Goal: Information Seeking & Learning: Learn about a topic

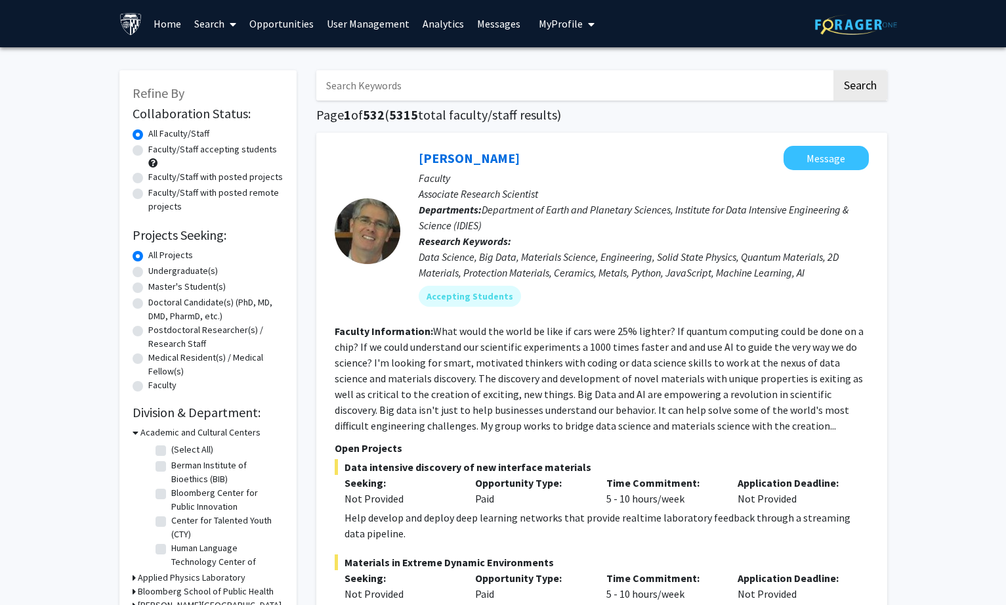
click at [376, 26] on link "User Management" at bounding box center [368, 24] width 96 height 46
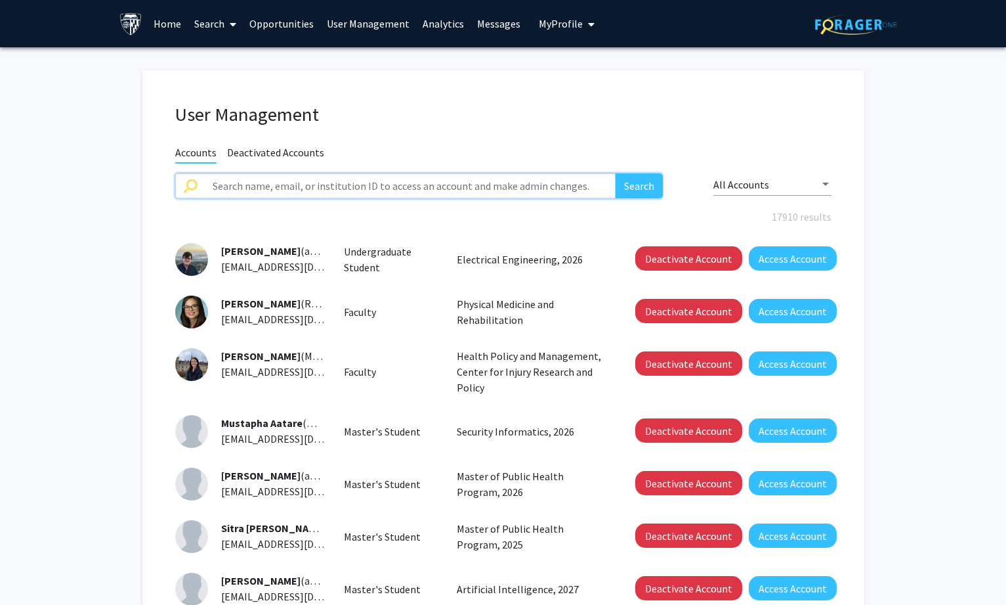
click at [320, 185] on input "text" at bounding box center [411, 185] width 412 height 25
paste input "[PERSON_NAME]"
type input "[PERSON_NAME]"
click at [637, 181] on button "Search" at bounding box center [639, 185] width 47 height 25
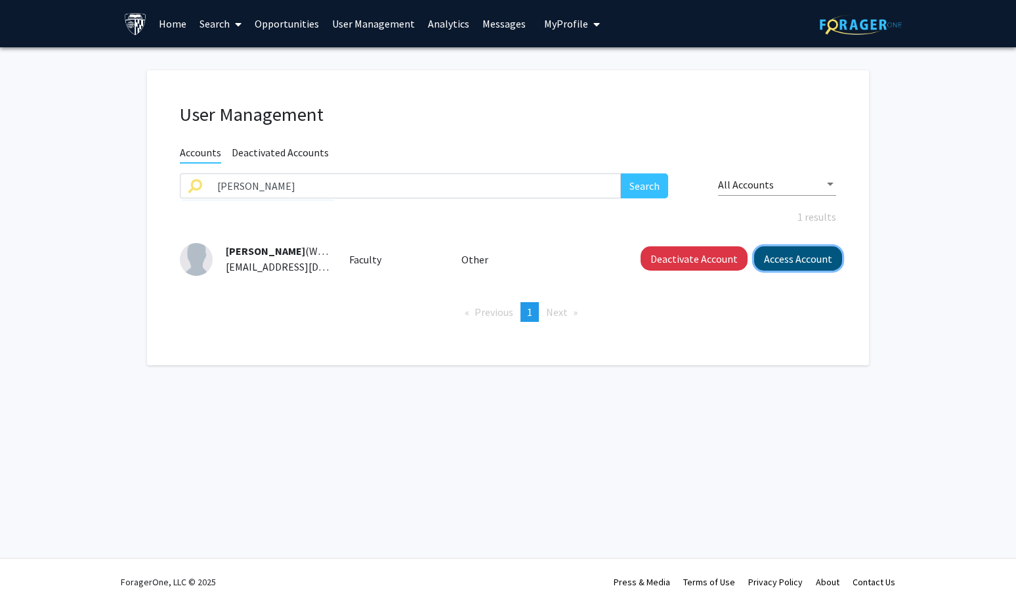
click at [797, 252] on button "Access Account" at bounding box center [798, 258] width 88 height 24
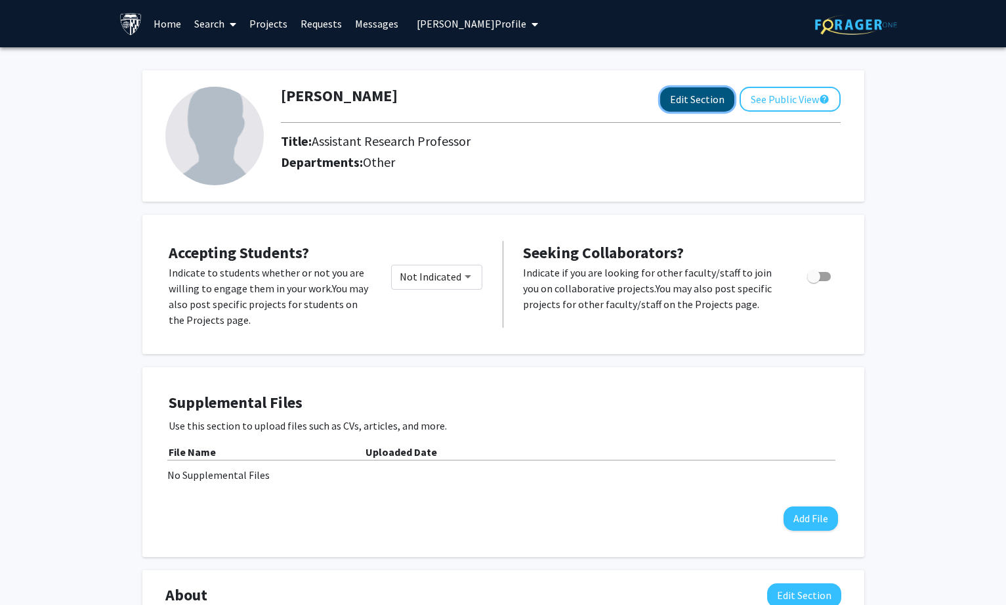
click at [709, 100] on button "Edit Section" at bounding box center [697, 99] width 74 height 24
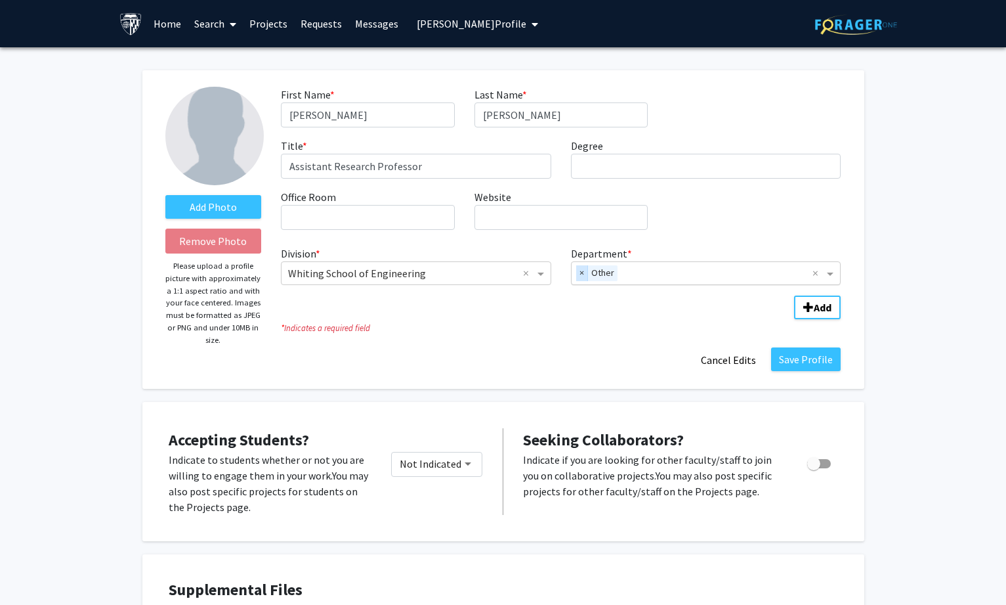
click at [577, 273] on span "×" at bounding box center [582, 273] width 12 height 16
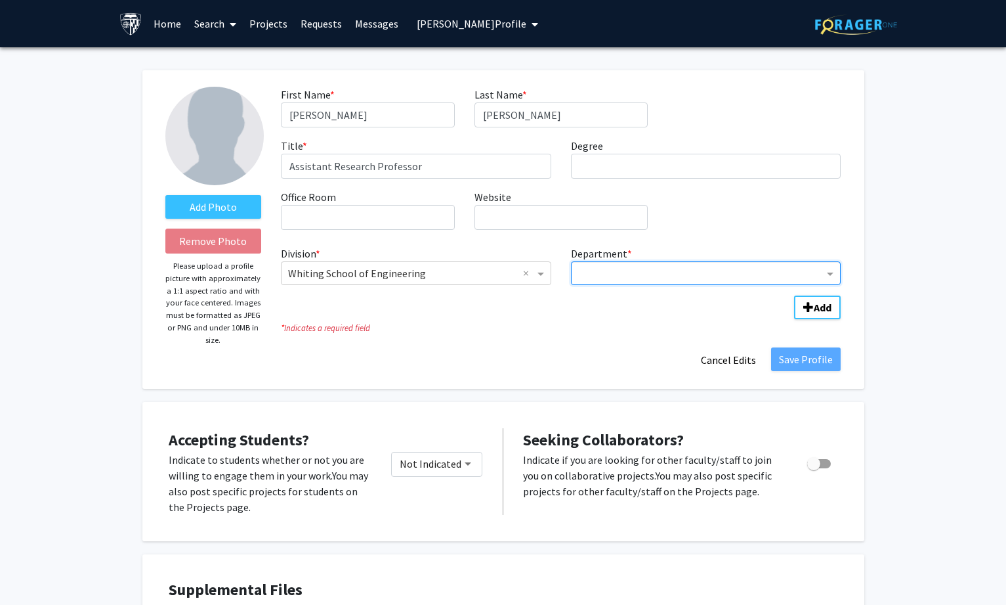
click at [580, 273] on input "Department" at bounding box center [701, 274] width 246 height 16
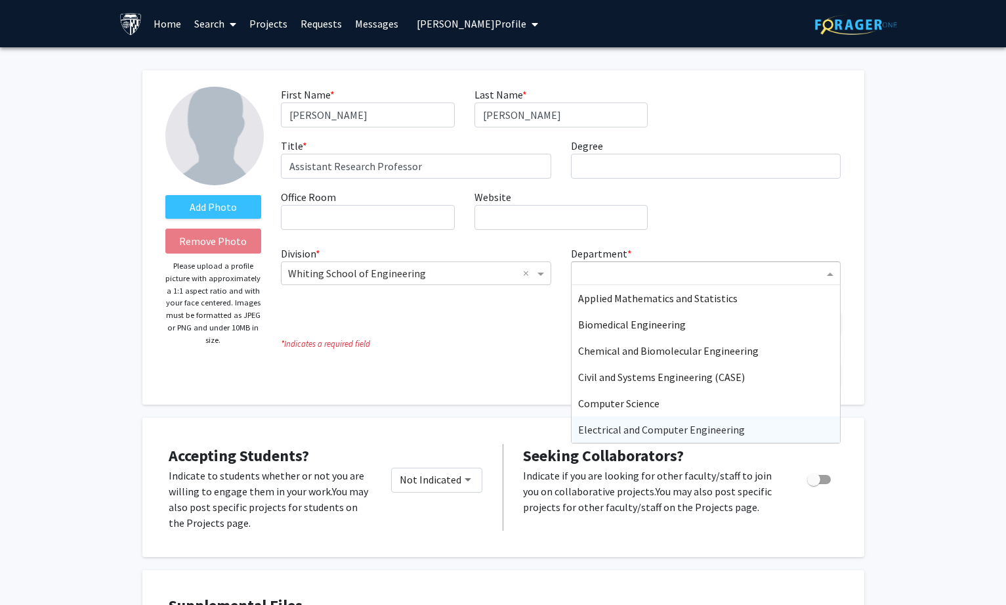
click at [599, 429] on span "Electrical and Computer Engineering" at bounding box center [661, 429] width 167 height 13
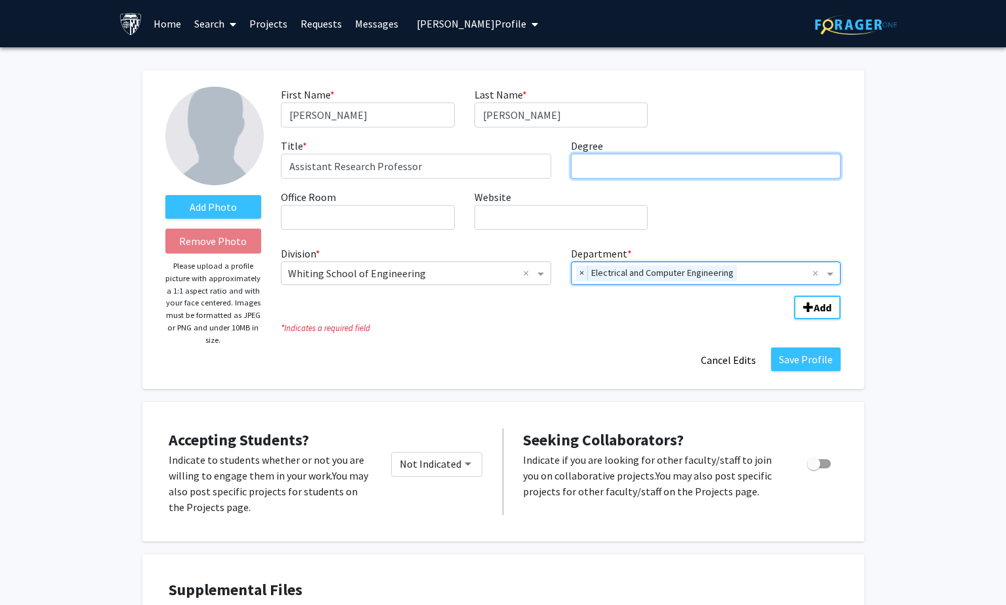
click at [604, 164] on input "Degree required" at bounding box center [706, 166] width 270 height 25
paste input "UC Santa Barbara"
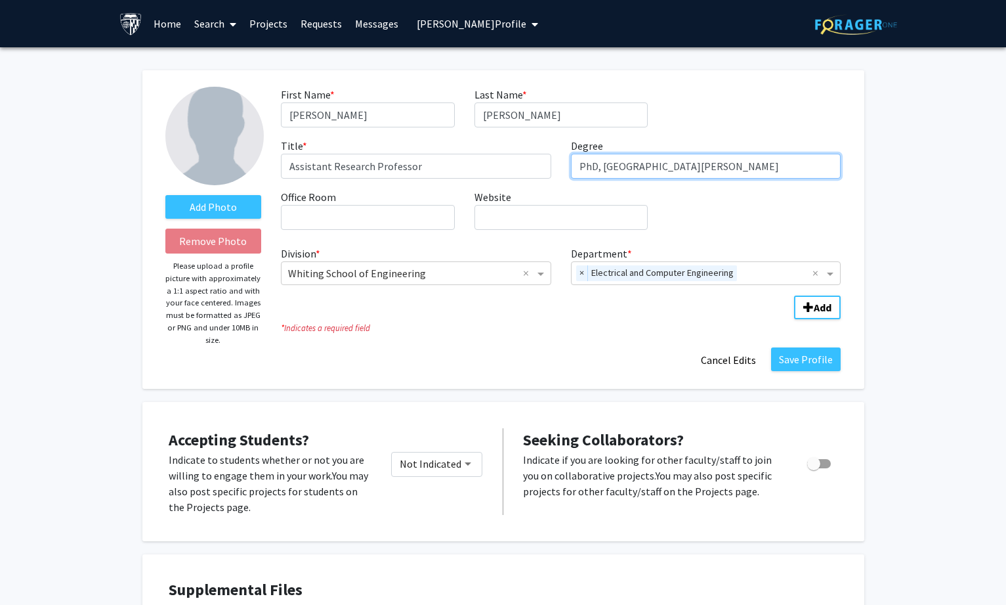
type input "PhD, UC Santa Barbara"
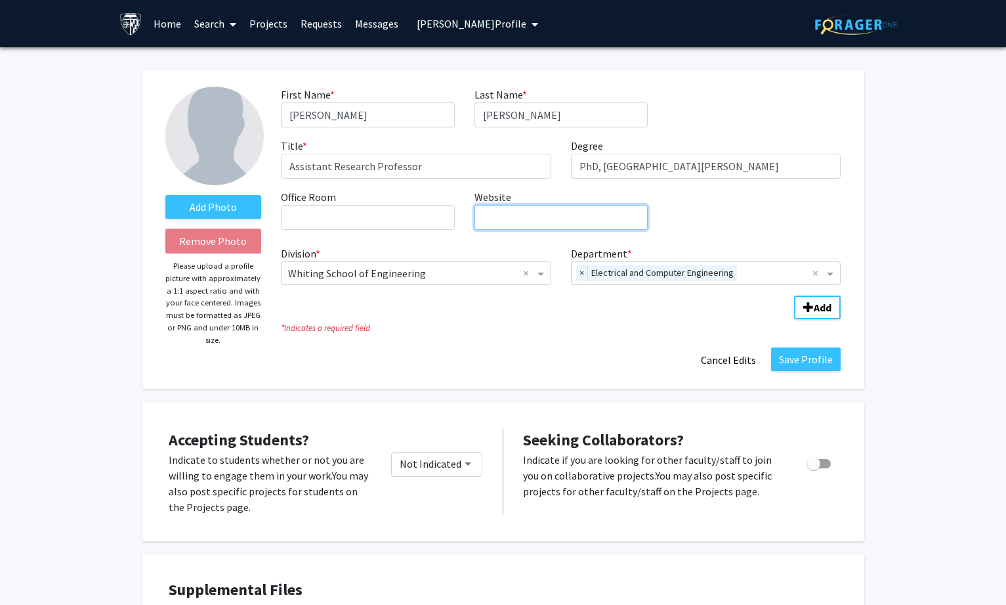
click at [510, 221] on input "Website required" at bounding box center [561, 217] width 173 height 25
paste input "https://wredman4.wixsite.com/wtredman"
type input "https://wredman4.wixsite.com/wtredman"
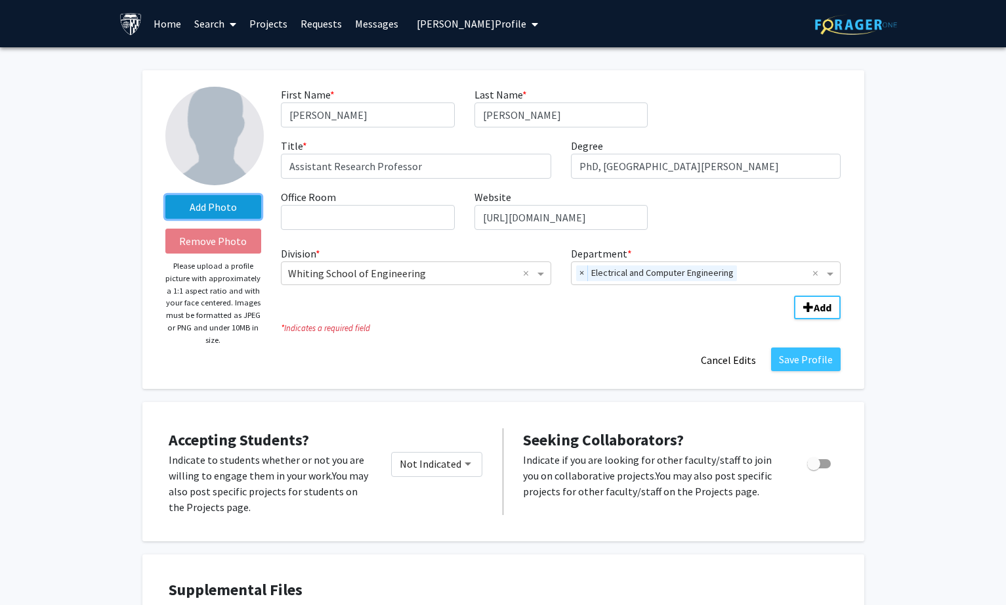
click at [197, 206] on label "Add Photo" at bounding box center [213, 207] width 96 height 24
click at [0, 0] on input "Add Photo" at bounding box center [0, 0] width 0 height 0
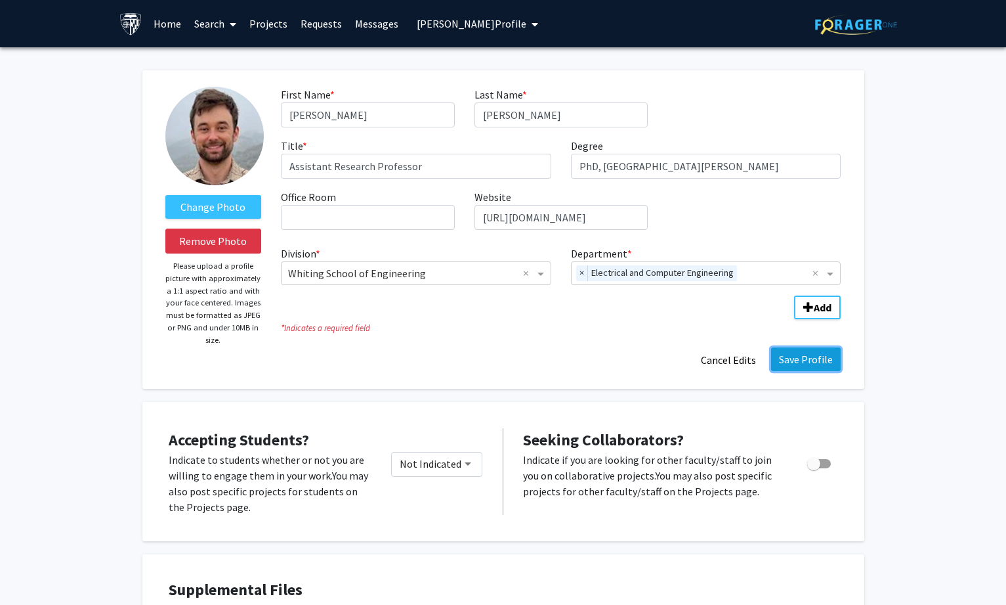
click at [805, 353] on button "Save Profile" at bounding box center [806, 359] width 70 height 24
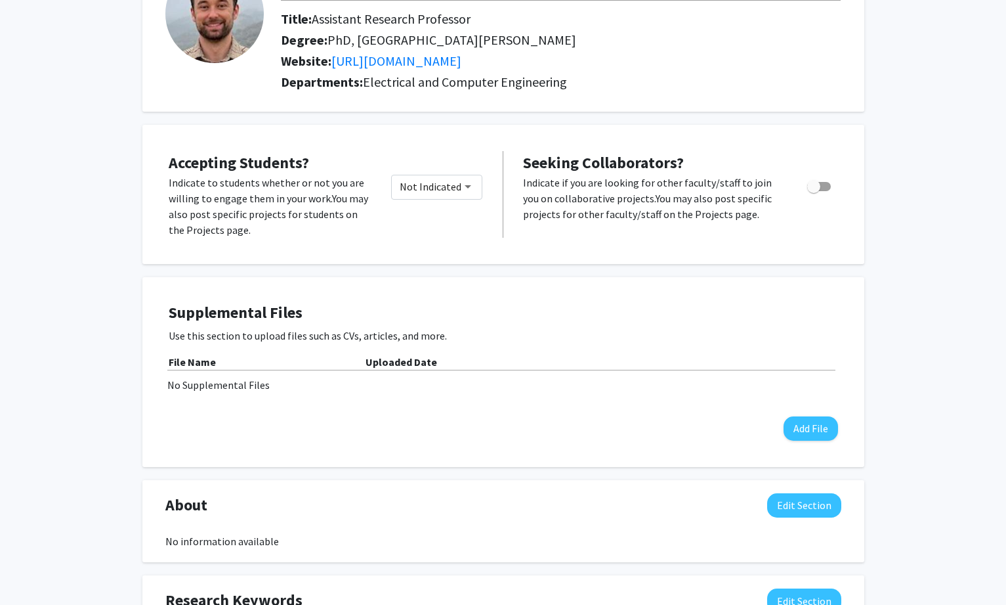
scroll to position [263, 0]
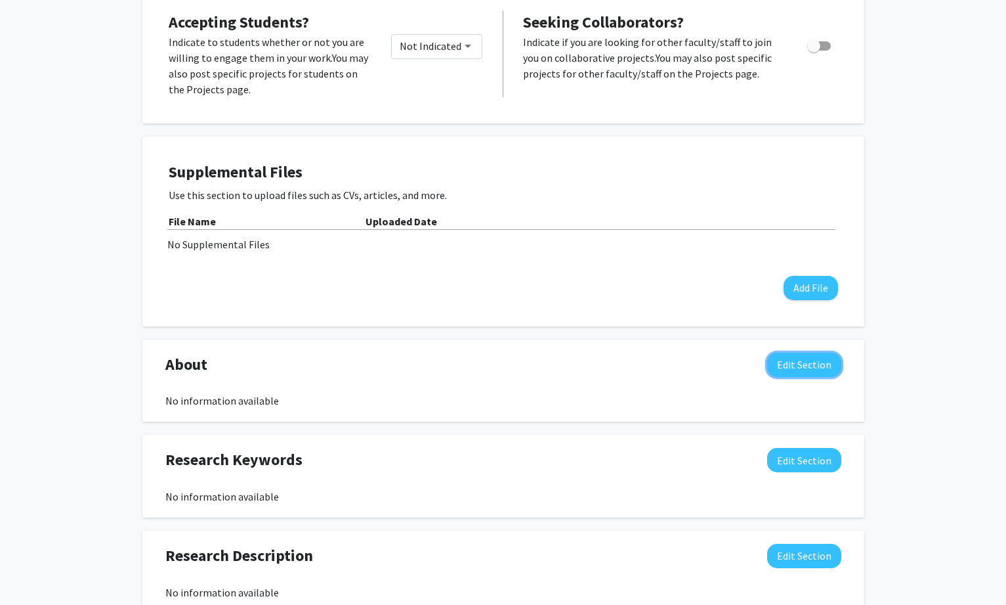
drag, startPoint x: 823, startPoint y: 361, endPoint x: 759, endPoint y: 389, distance: 69.4
click at [823, 361] on button "Edit Section" at bounding box center [804, 364] width 74 height 24
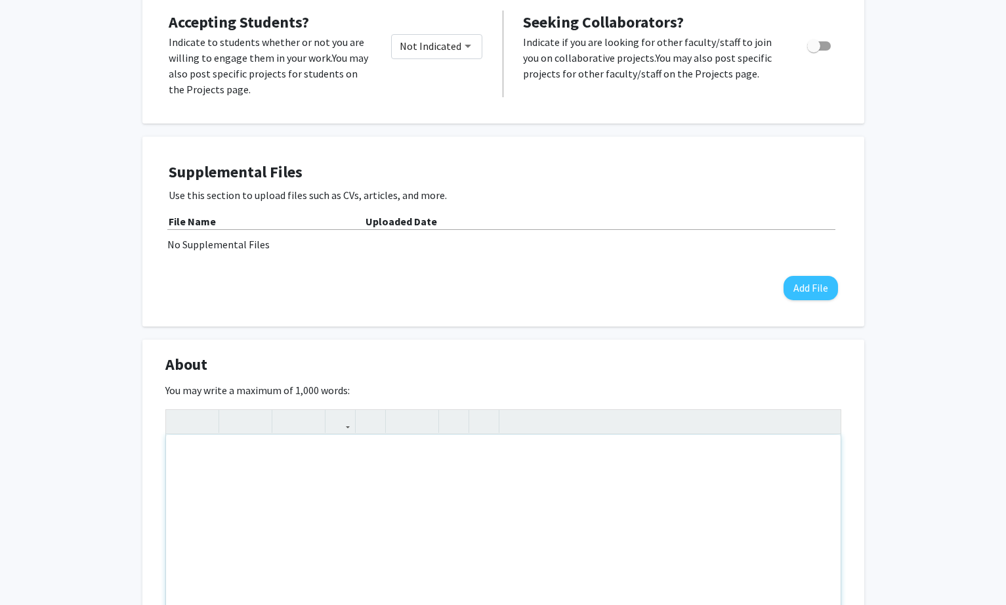
click at [398, 459] on div "Note to users with screen readers: Please deactivate our accessibility plugin f…" at bounding box center [503, 533] width 675 height 197
paste div "Note to users with screen readers: Please deactivate our accessibility plugin f…"
type textarea "<p>I am a Senior Research Scientist at Johns Hopkins Applied Physics Lab (APL),…"
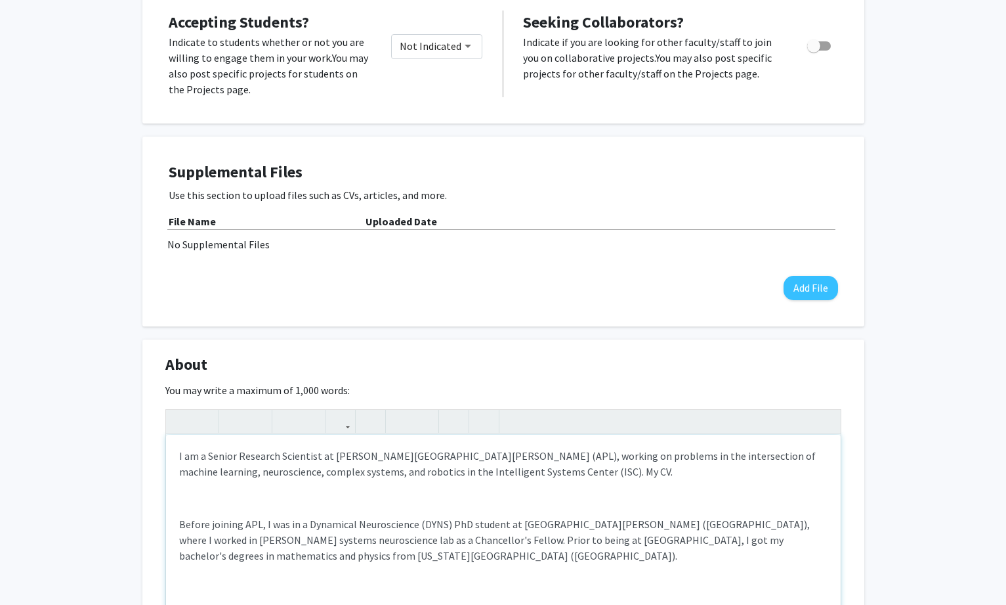
click at [597, 475] on p "I am a Senior Research Scientist at Johns Hopkins Applied Physics Lab (APL), wo…" at bounding box center [503, 464] width 648 height 32
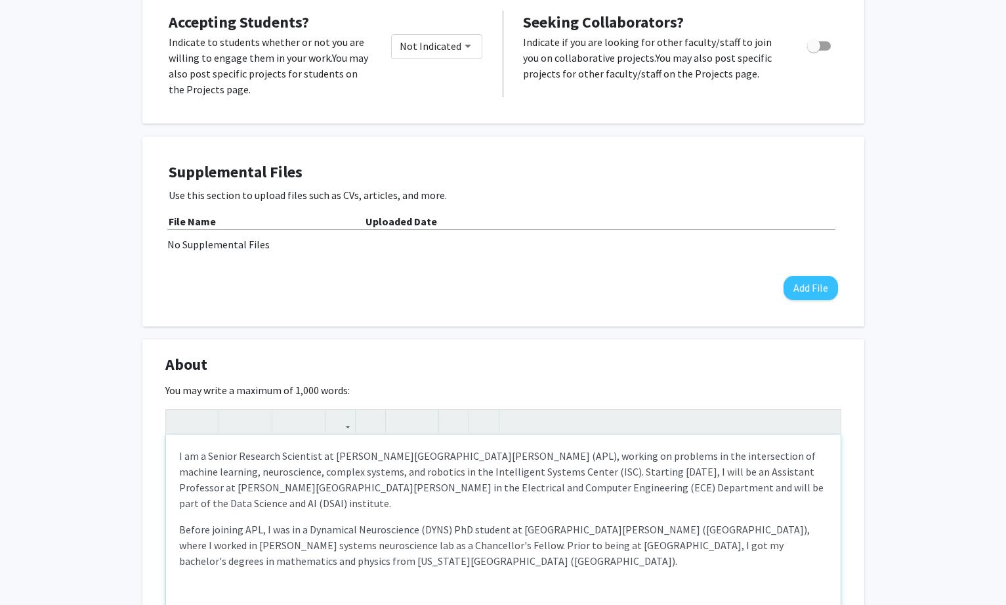
type textarea "<p>I am a Senior Research Scientist at Johns Hopkins Applied Physics Lab (APL),…"
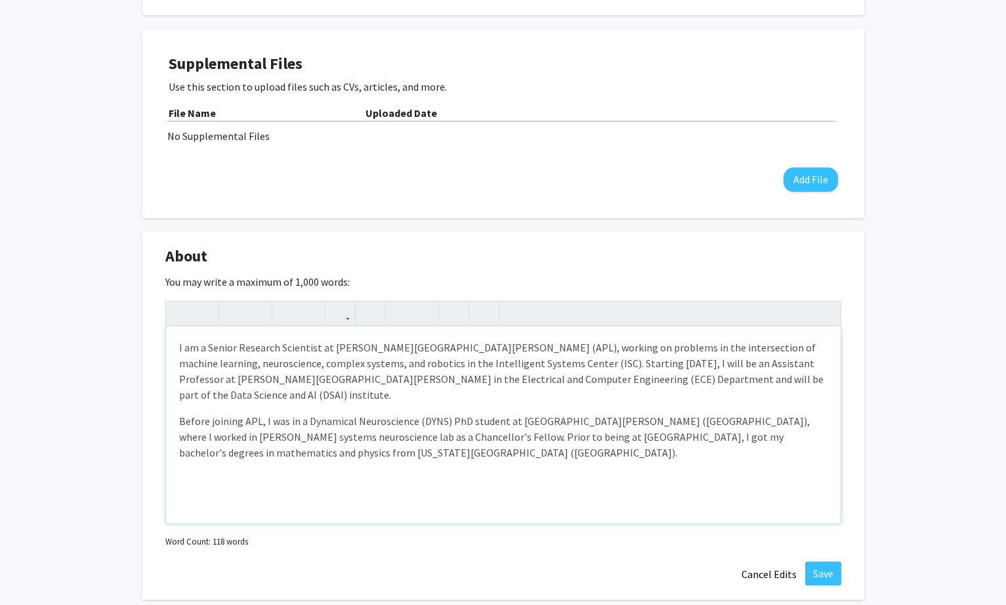
scroll to position [394, 0]
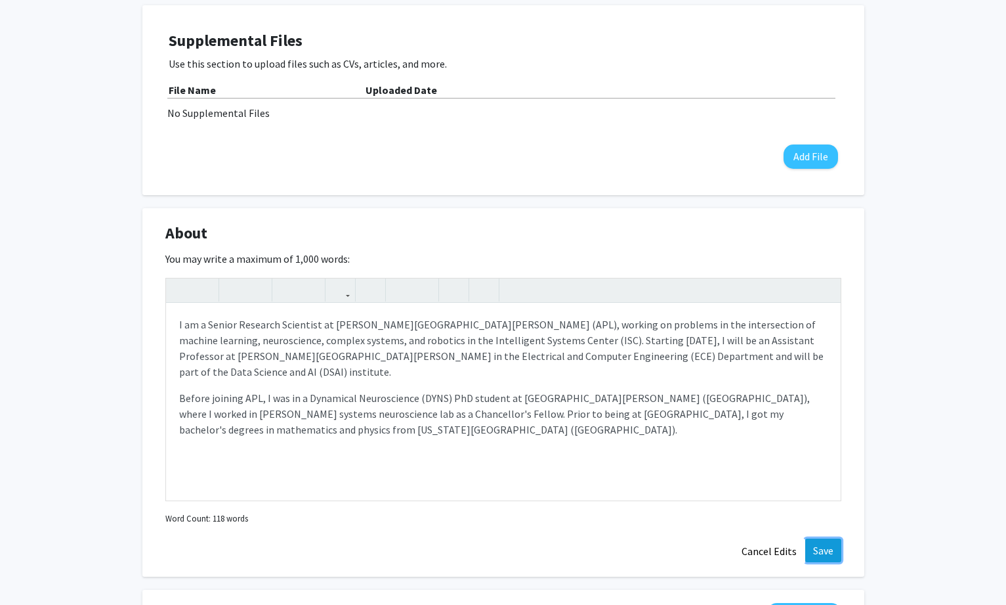
click at [822, 552] on button "Save" at bounding box center [823, 550] width 36 height 24
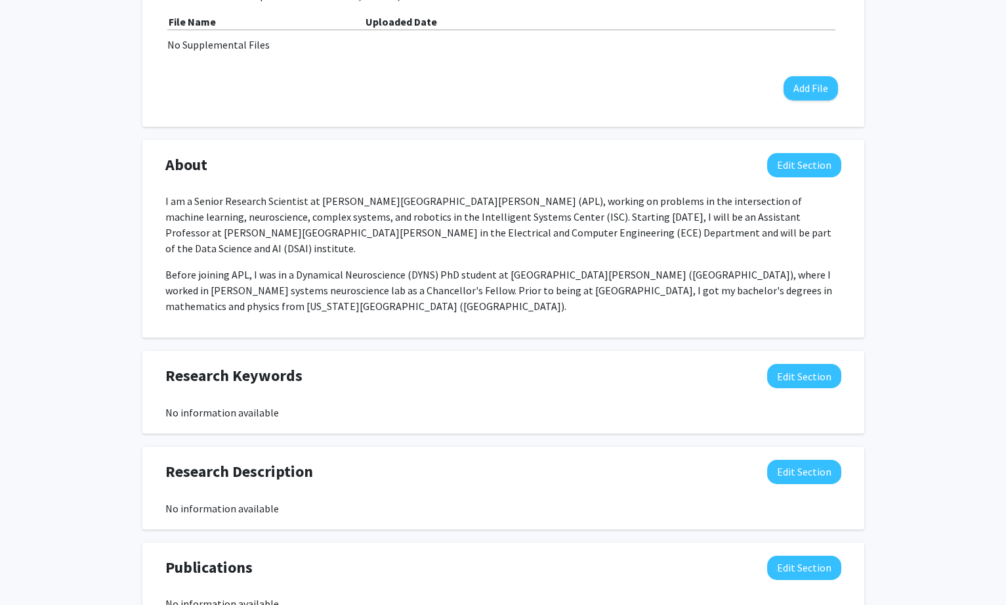
scroll to position [525, 0]
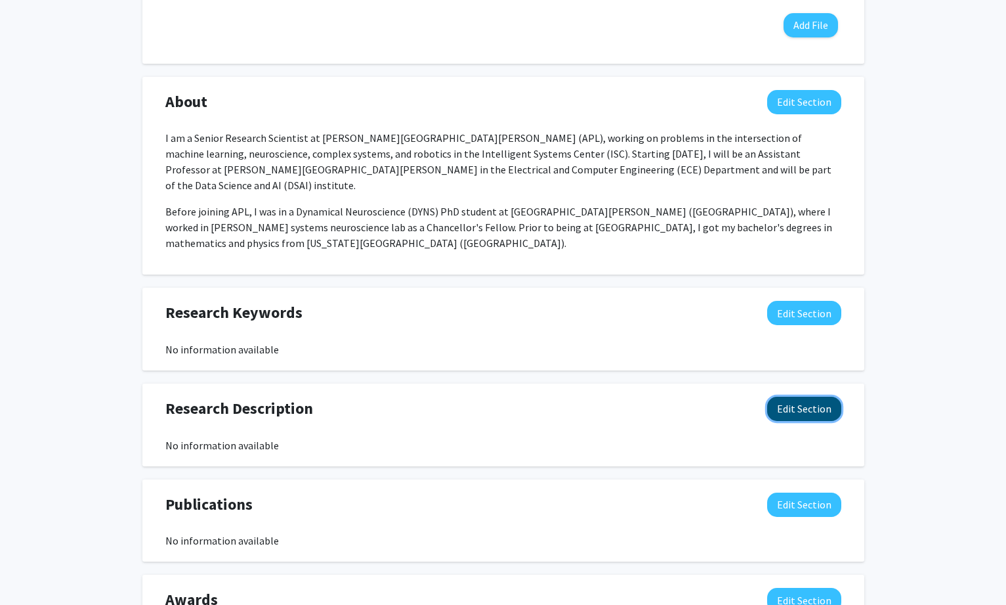
click at [781, 396] on button "Edit Section" at bounding box center [804, 408] width 74 height 24
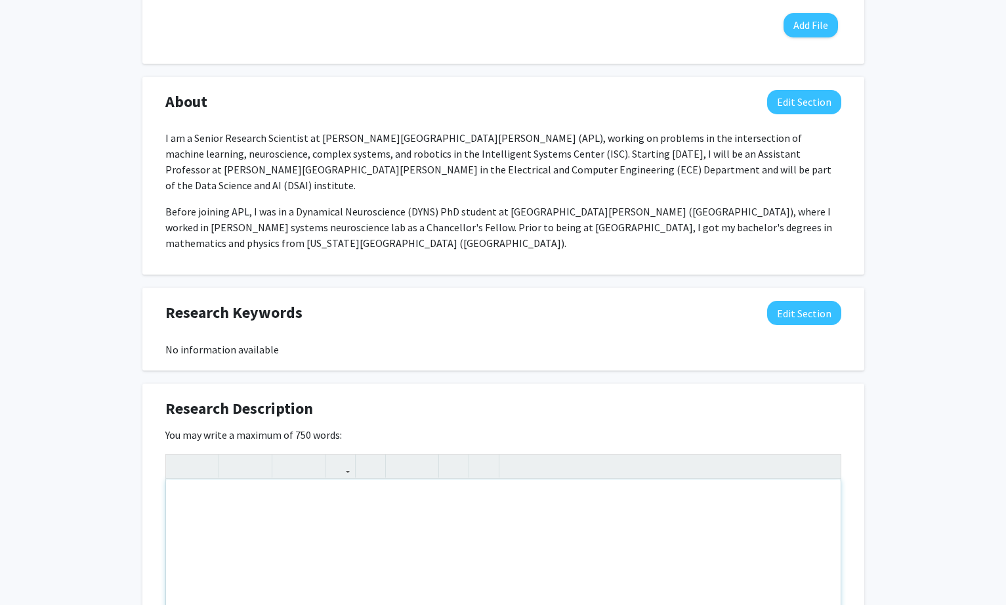
click at [329, 528] on div "Note to users with screen readers: Please deactivate our accessibility plugin f…" at bounding box center [503, 577] width 675 height 197
paste div "Note to users with screen readers: Please deactivate our accessibility plugin f…"
type textarea "<p>I am actively looking to recruit graduate students and looking to work with …"
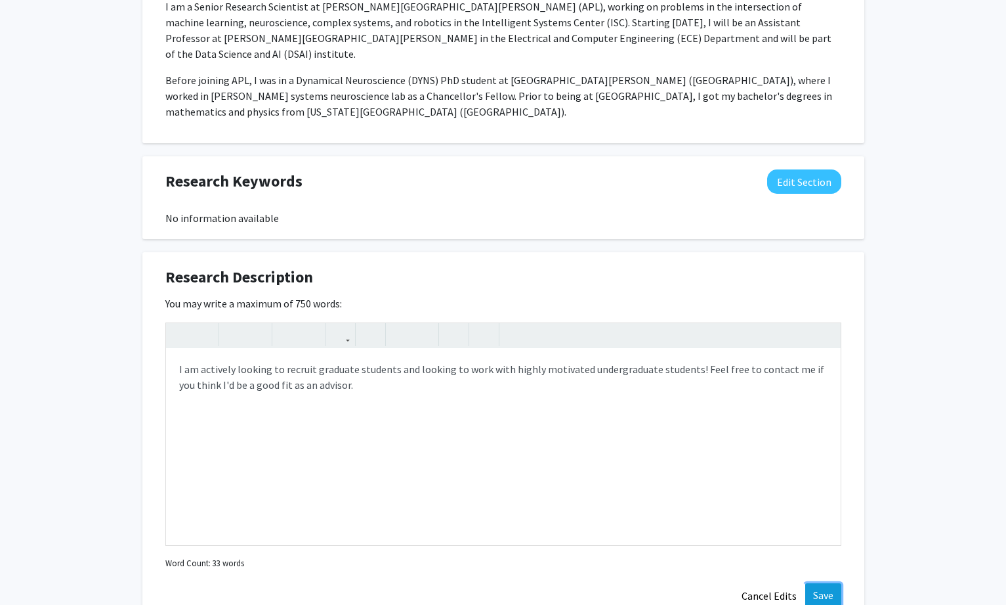
click at [817, 583] on button "Save" at bounding box center [823, 595] width 36 height 24
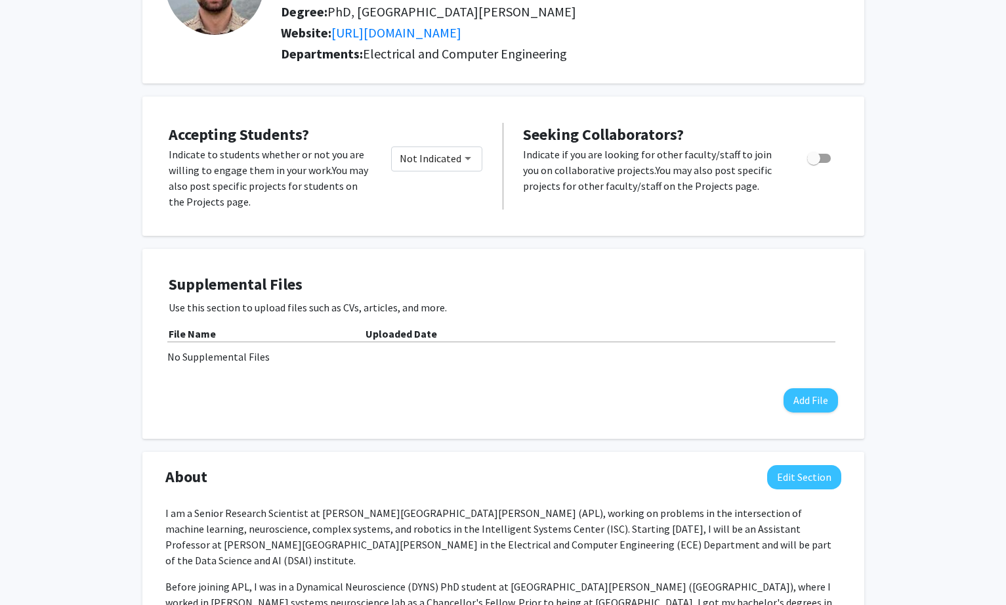
scroll to position [0, 0]
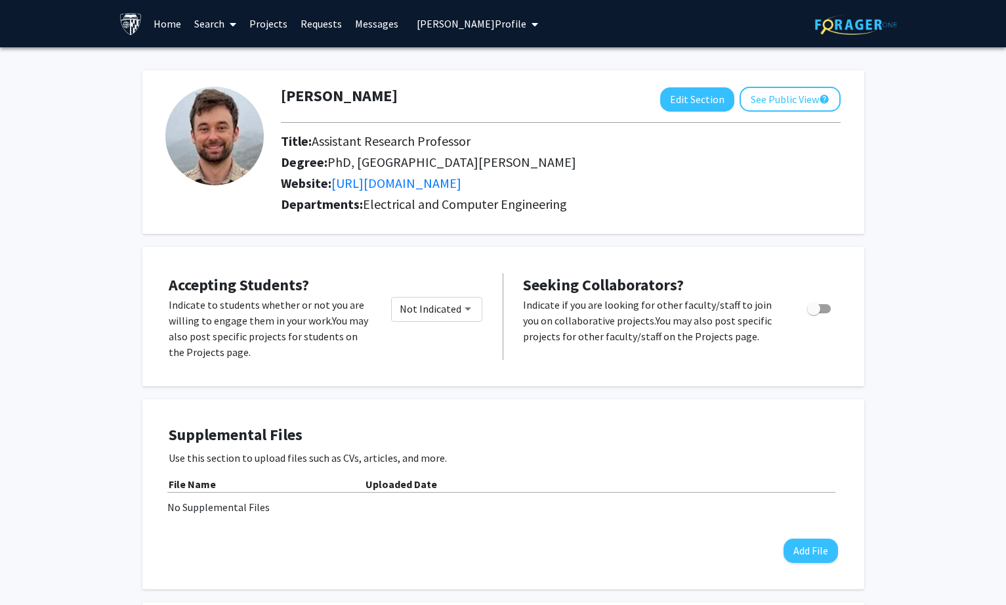
click at [461, 23] on span "William Redman's Profile" at bounding box center [472, 23] width 110 height 13
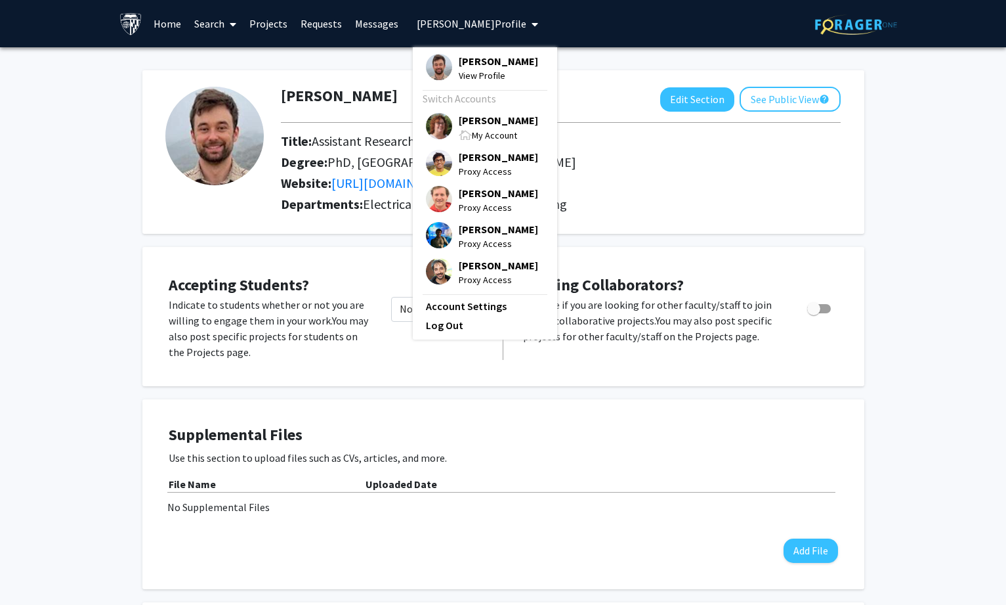
click at [459, 122] on span "[PERSON_NAME]" at bounding box center [498, 120] width 79 height 14
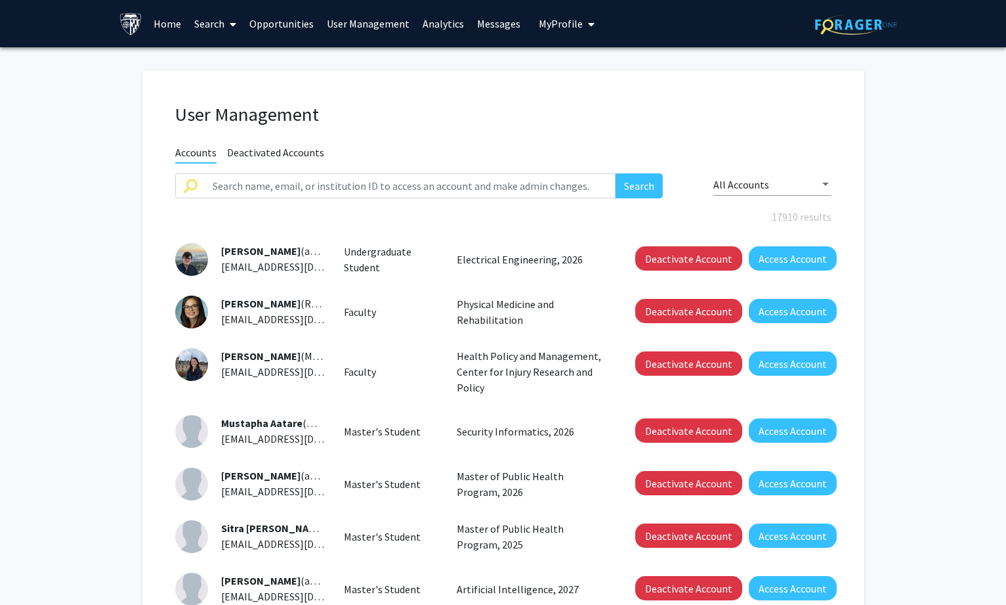
click at [202, 28] on link "Search" at bounding box center [215, 24] width 55 height 46
click at [217, 62] on span "Faculty/Staff" at bounding box center [236, 60] width 96 height 26
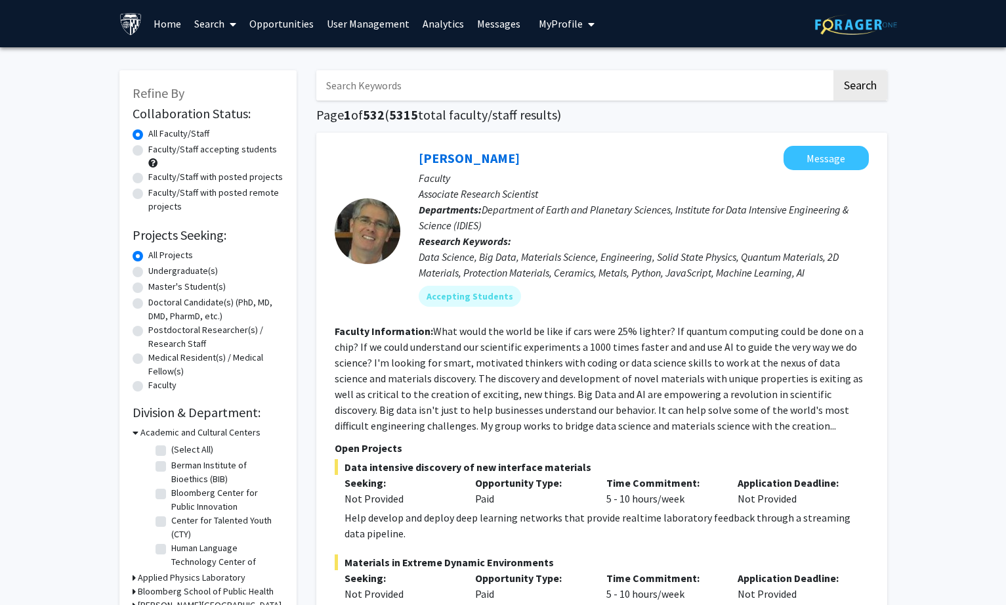
click at [415, 80] on input "Search Keywords" at bounding box center [573, 85] width 515 height 30
paste input "Sedighi"
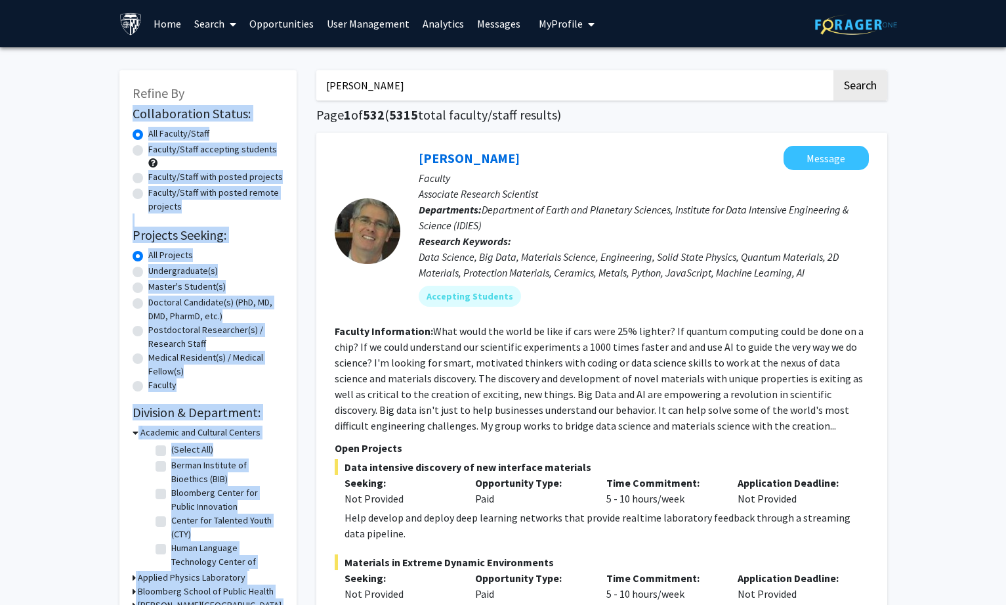
drag, startPoint x: 408, startPoint y: 69, endPoint x: 251, endPoint y: 74, distance: 157.6
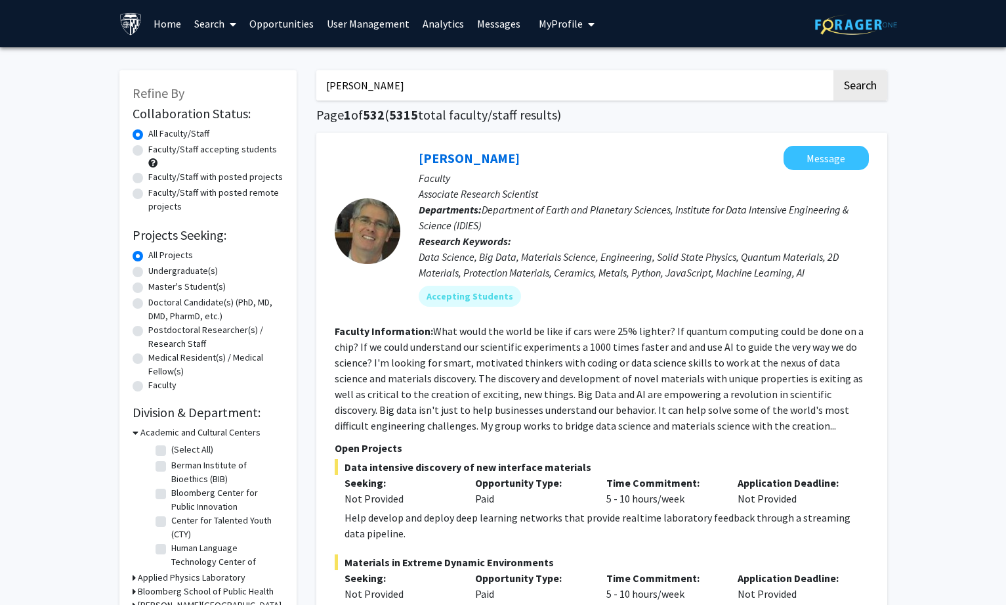
click at [385, 79] on input "Sedighi" at bounding box center [573, 85] width 515 height 30
drag, startPoint x: 387, startPoint y: 87, endPoint x: 230, endPoint y: 88, distance: 156.2
paste input "cardiomyopathy"
type input "cardiomyopathy"
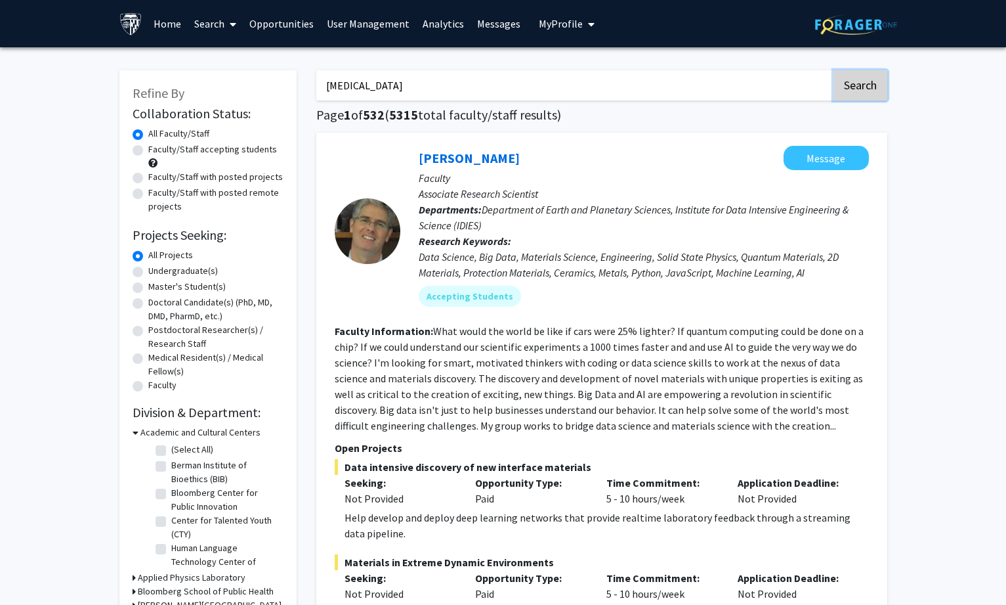
click at [852, 81] on button "Search" at bounding box center [861, 85] width 54 height 30
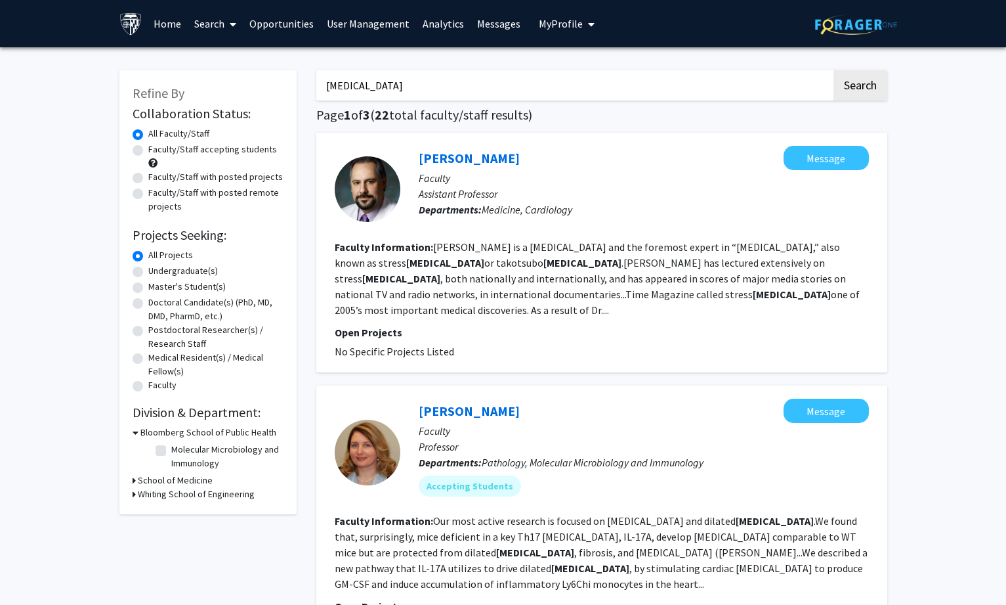
click at [231, 154] on label "Faculty/Staff accepting students" at bounding box center [212, 149] width 129 height 14
click at [157, 151] on input "Faculty/Staff accepting students" at bounding box center [152, 146] width 9 height 9
radio input "true"
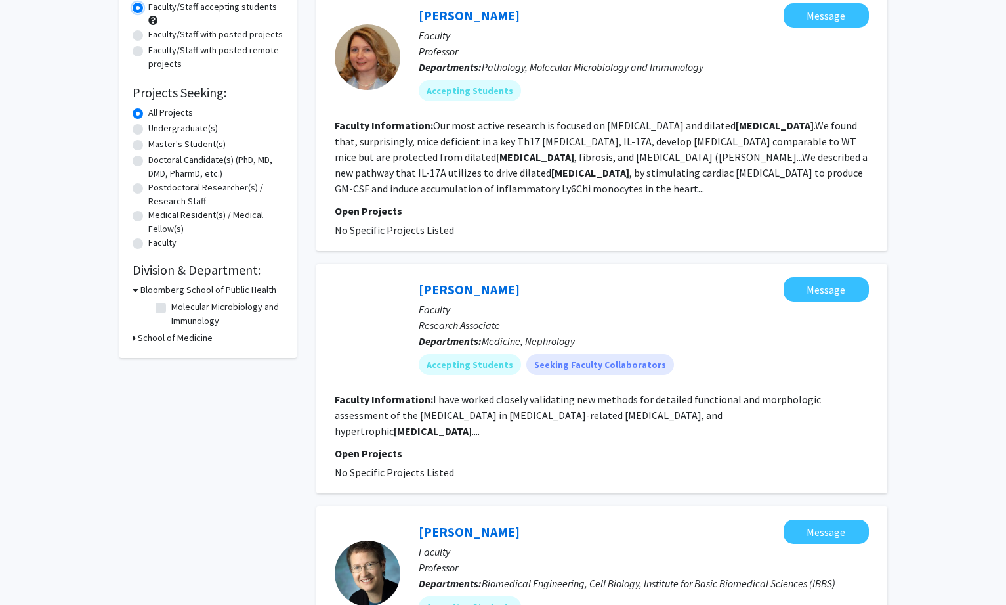
scroll to position [124, 0]
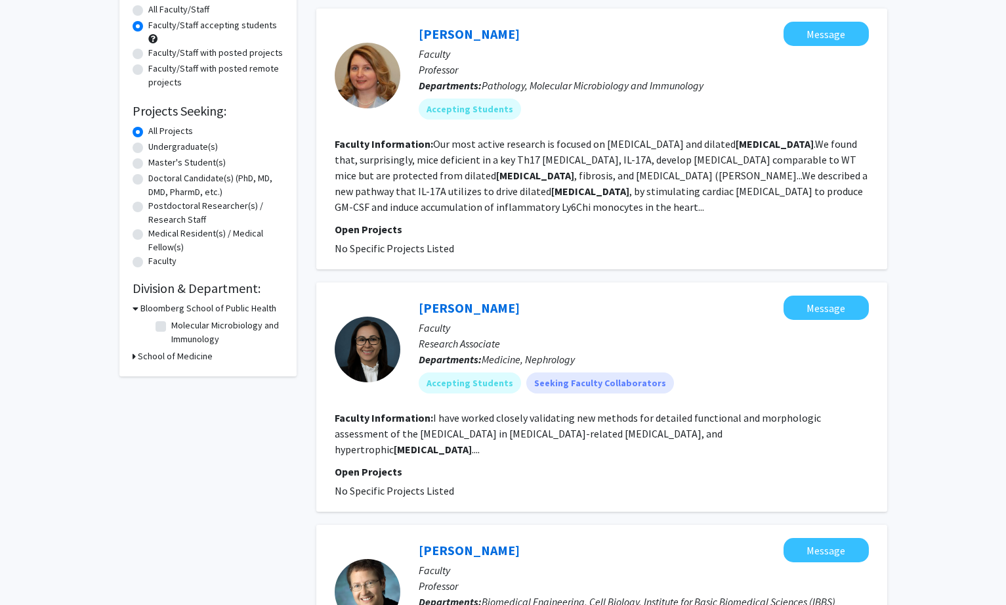
click at [148, 12] on label "All Faculty/Staff" at bounding box center [178, 10] width 61 height 14
click at [148, 11] on input "All Faculty/Staff" at bounding box center [152, 7] width 9 height 9
radio input "true"
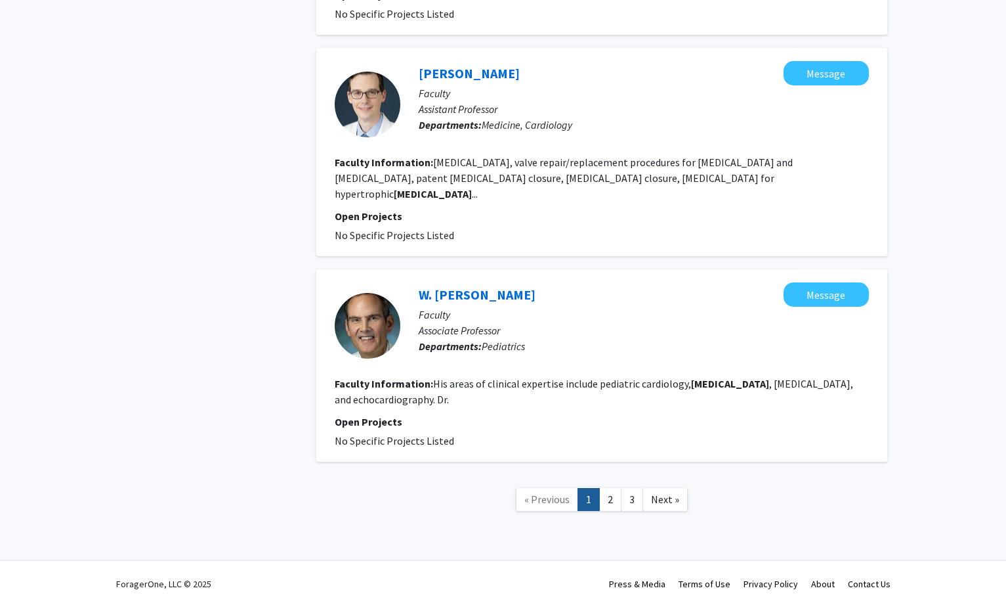
scroll to position [2129, 0]
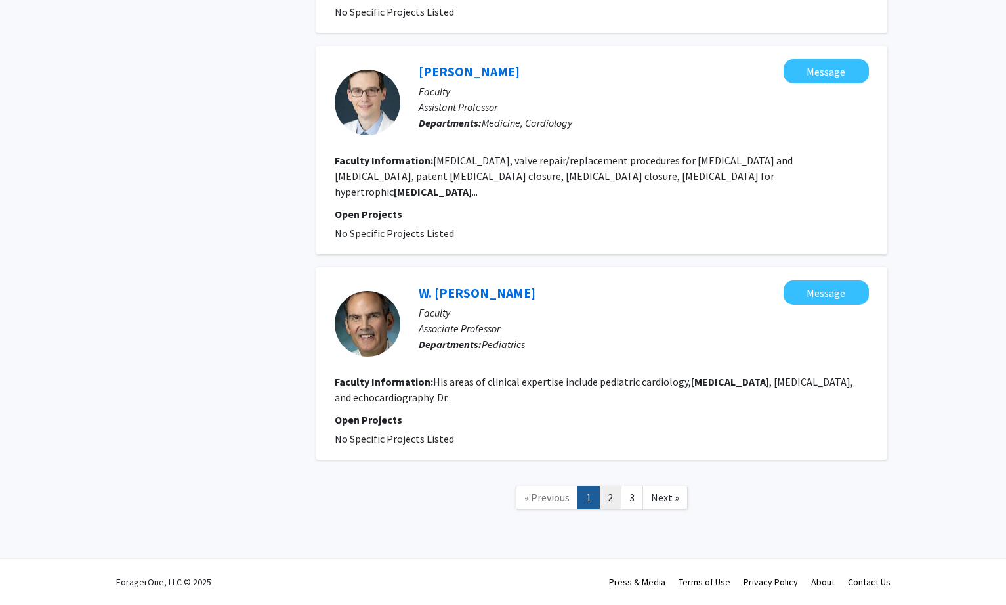
click at [606, 494] on link "2" at bounding box center [610, 497] width 22 height 23
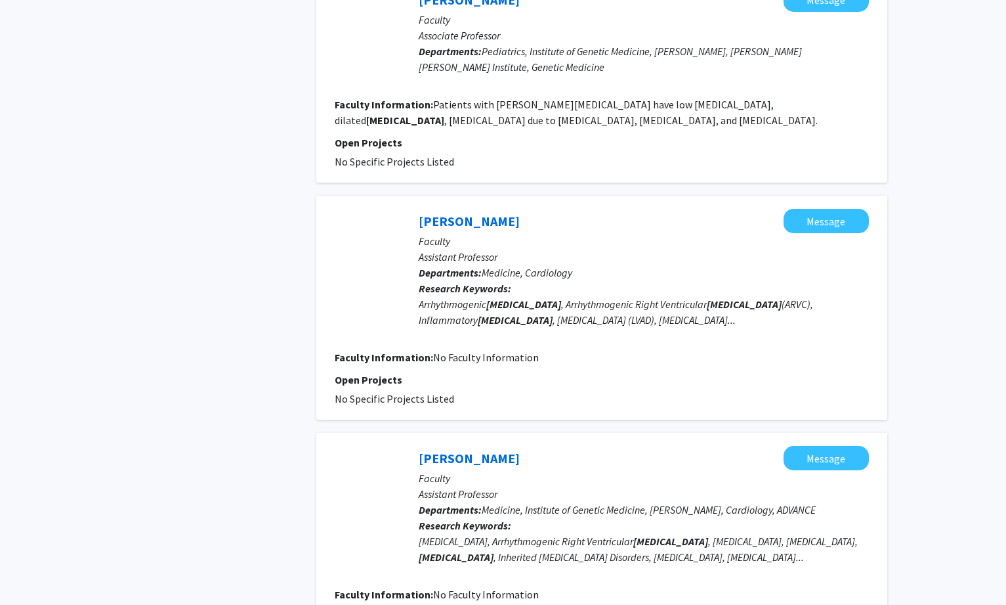
scroll to position [1181, 0]
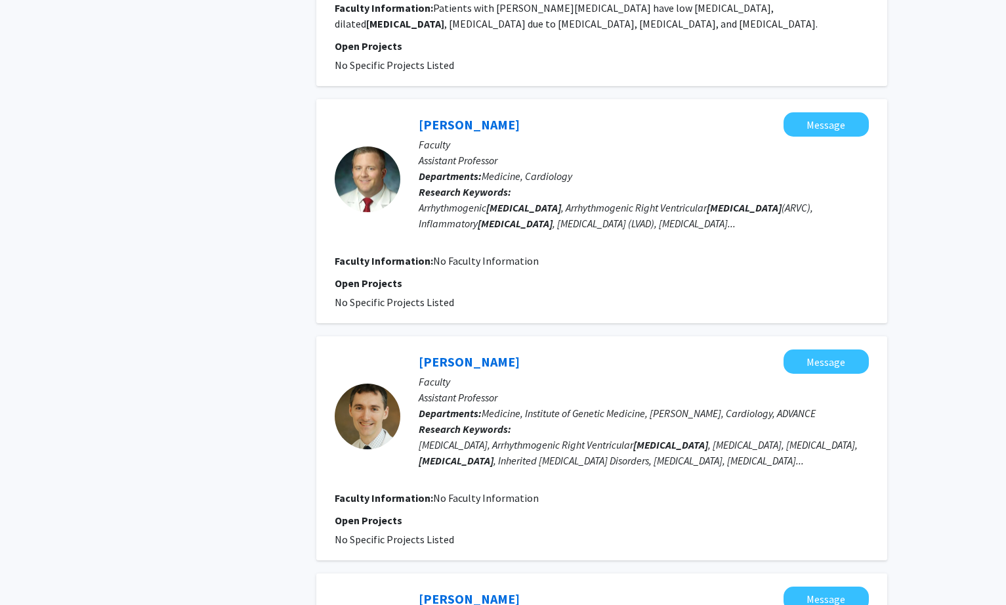
drag, startPoint x: 406, startPoint y: 327, endPoint x: 502, endPoint y: 323, distance: 96.6
click at [502, 349] on div "Andreas Barth Message Faculty Assistant Professor Departments: Medicine, Instit…" at bounding box center [634, 416] width 469 height 134
click at [485, 353] on link "Andreas Barth" at bounding box center [469, 361] width 101 height 16
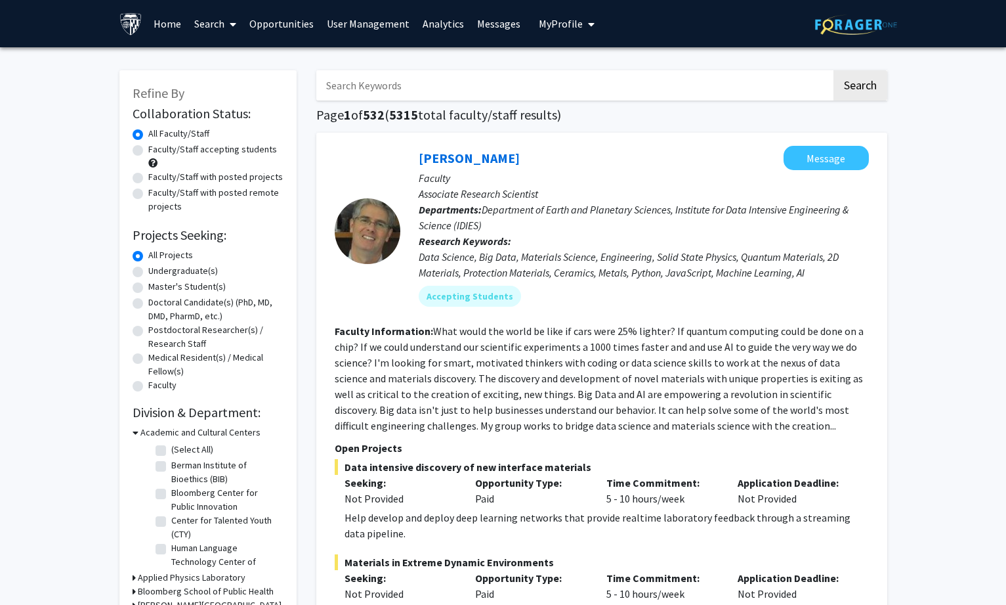
click at [408, 83] on input "Search Keywords" at bounding box center [573, 85] width 515 height 30
click at [834, 70] on button "Search" at bounding box center [861, 85] width 54 height 30
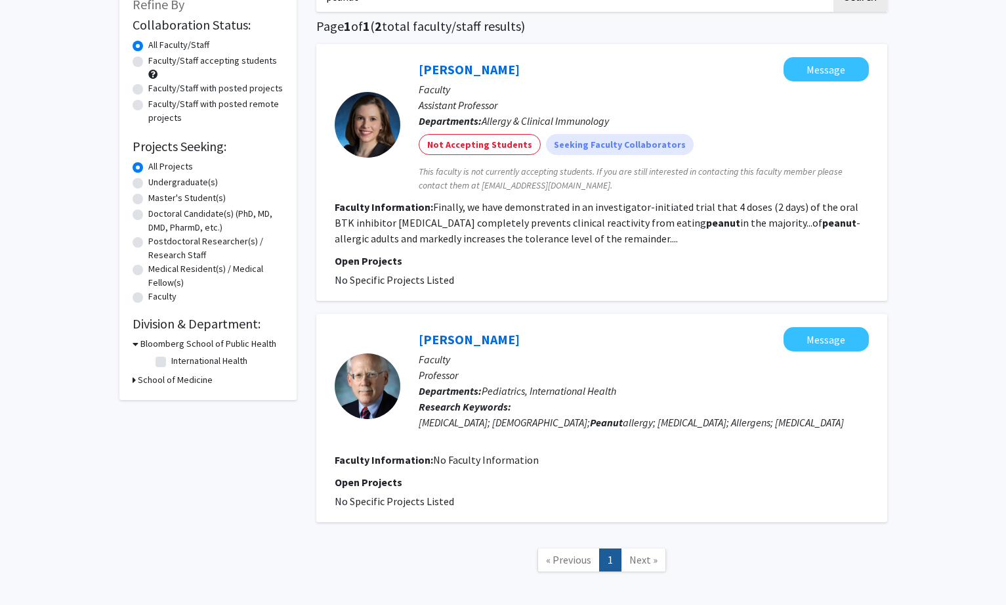
scroll to position [20, 0]
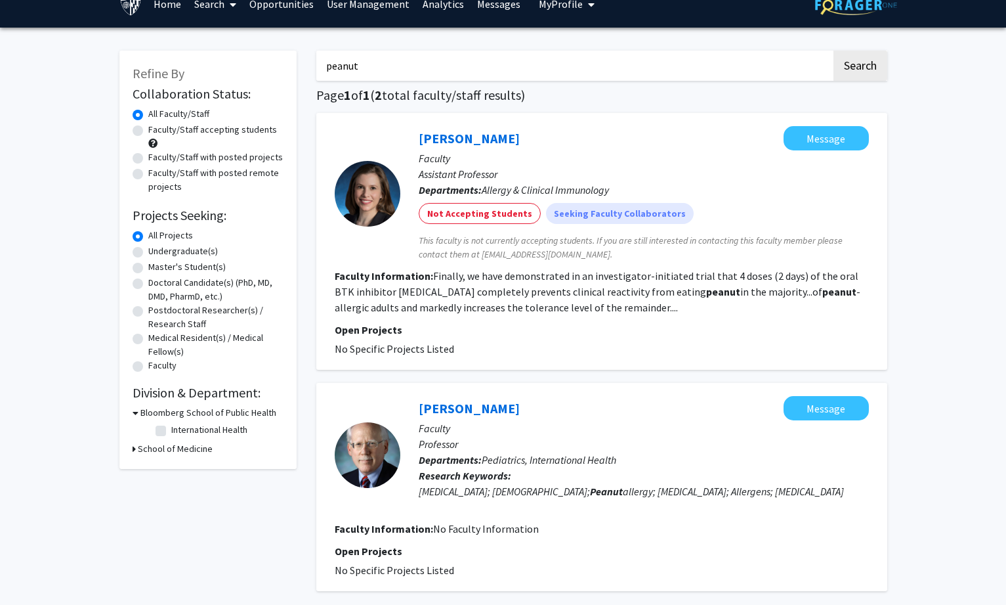
drag, startPoint x: 376, startPoint y: 62, endPoint x: 241, endPoint y: 61, distance: 135.2
click at [241, 61] on div "Refine By Collaboration Status: Collaboration Status All Faculty/Staff Collabor…" at bounding box center [504, 351] width 788 height 629
type input "allergy"
click at [834, 51] on button "Search" at bounding box center [861, 66] width 54 height 30
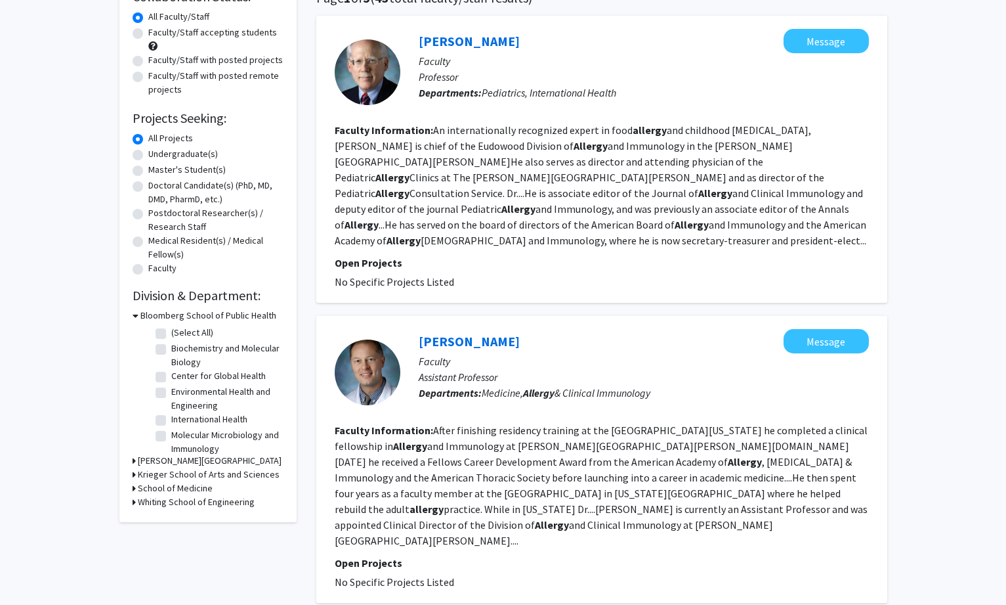
scroll to position [131, 0]
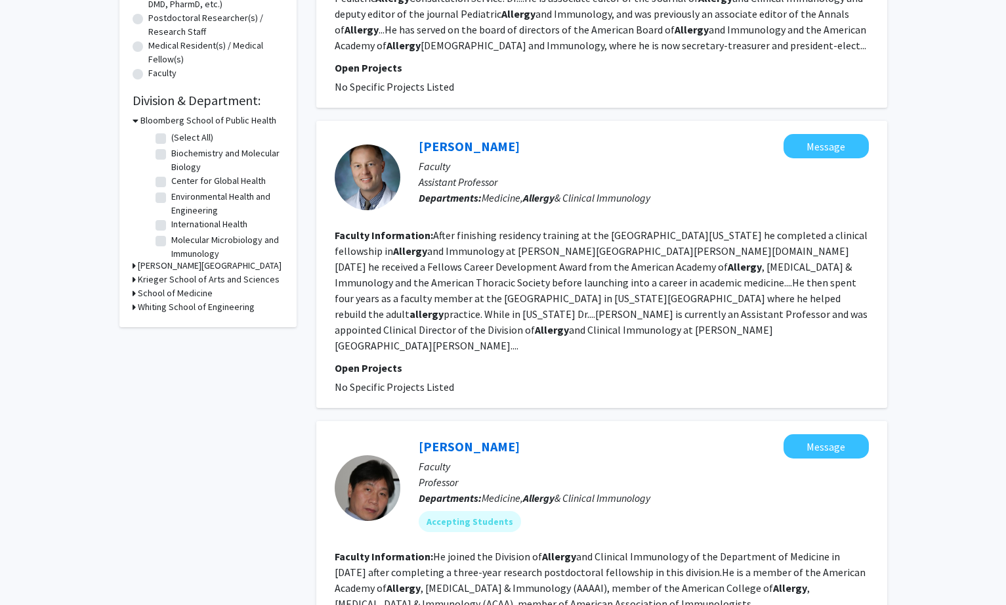
scroll to position [328, 0]
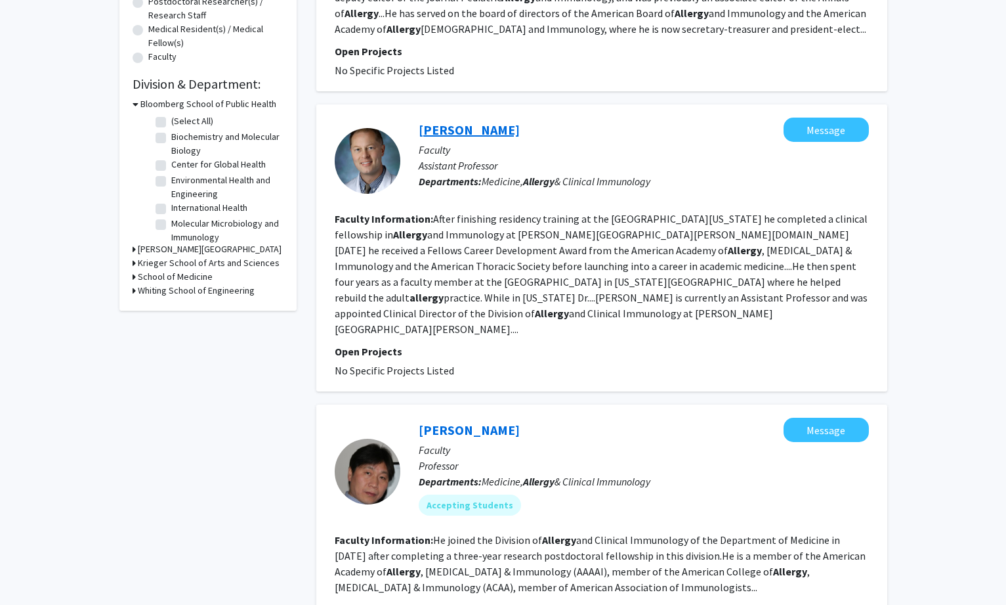
click at [468, 121] on link "[PERSON_NAME]" at bounding box center [469, 129] width 101 height 16
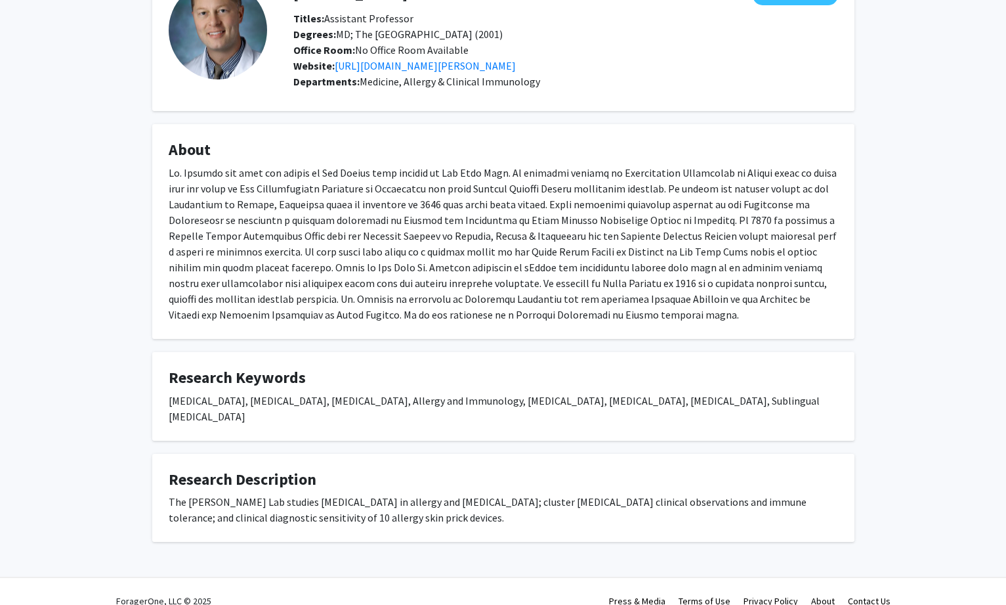
scroll to position [96, 0]
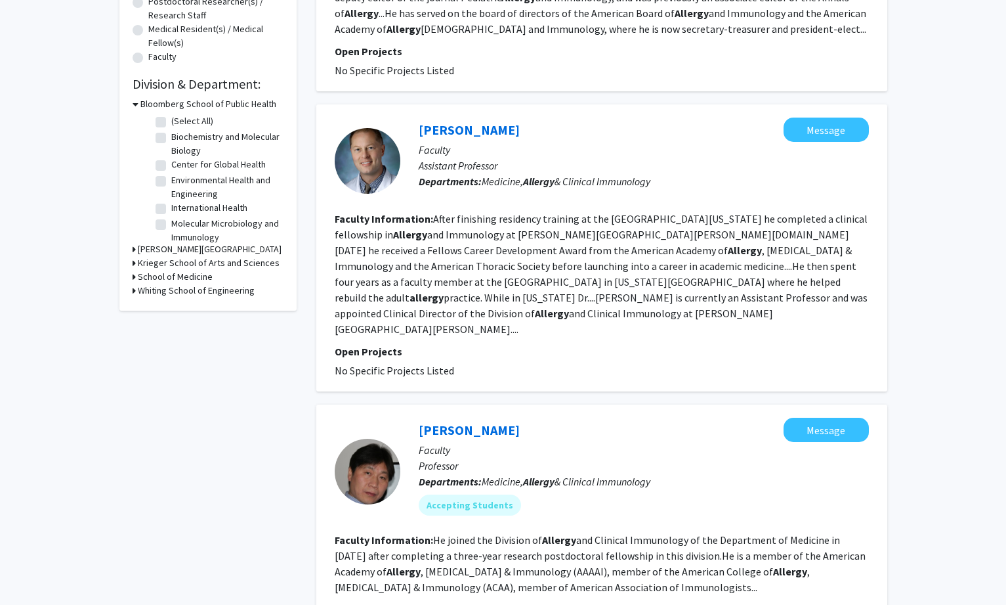
scroll to position [263, 0]
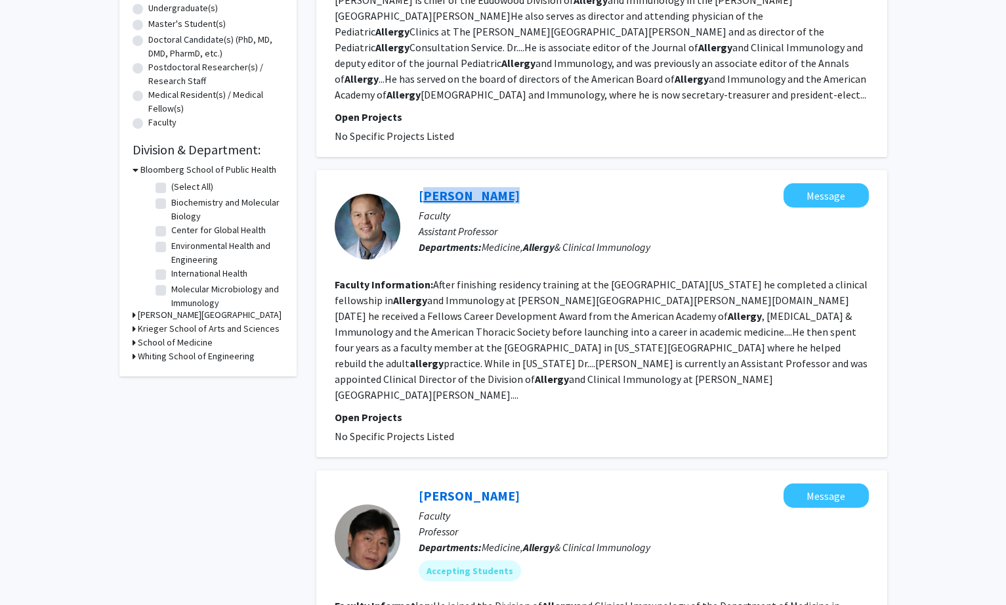
drag, startPoint x: 405, startPoint y: 169, endPoint x: 494, endPoint y: 174, distance: 89.4
click at [494, 183] on div "[PERSON_NAME] Message Faculty Assistant Professor Departments: Medicine, Allerg…" at bounding box center [634, 226] width 469 height 87
copy link "[PERSON_NAME]"
click at [444, 187] on link "[PERSON_NAME]" at bounding box center [469, 195] width 101 height 16
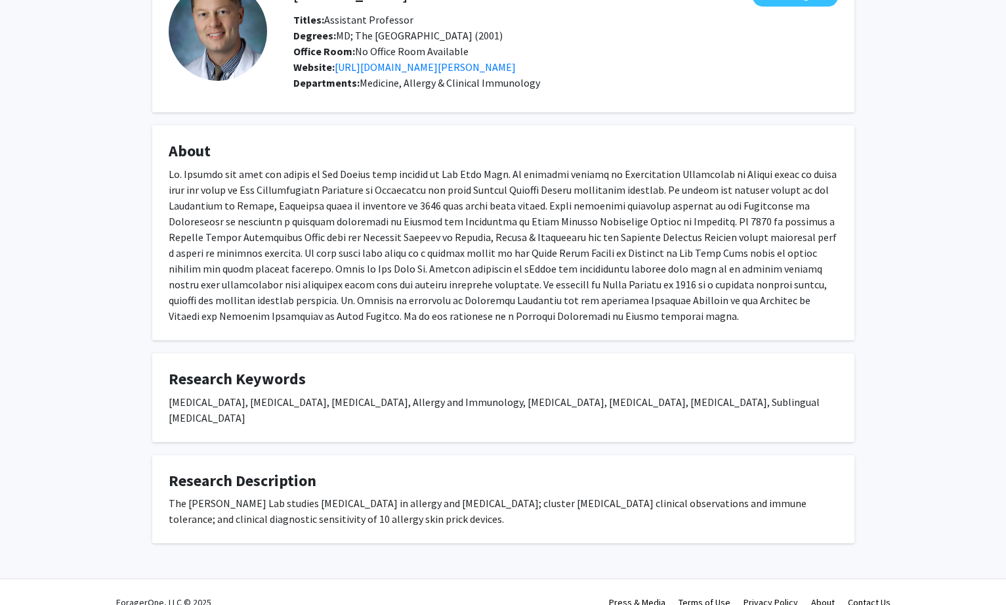
scroll to position [96, 0]
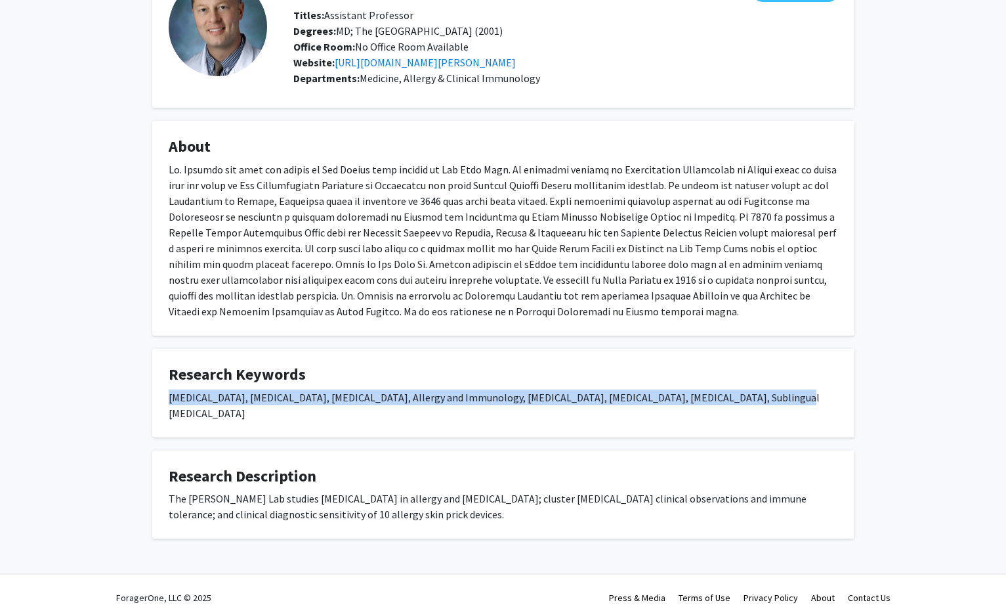
drag, startPoint x: 771, startPoint y: 398, endPoint x: 171, endPoint y: 408, distance: 600.6
click at [171, 408] on fg-card "Research Keywords [MEDICAL_DATA], [MEDICAL_DATA], [MEDICAL_DATA], Allergy and I…" at bounding box center [503, 393] width 702 height 89
copy div "[MEDICAL_DATA], [MEDICAL_DATA], [MEDICAL_DATA], Allergy and Immunology, [MEDICA…"
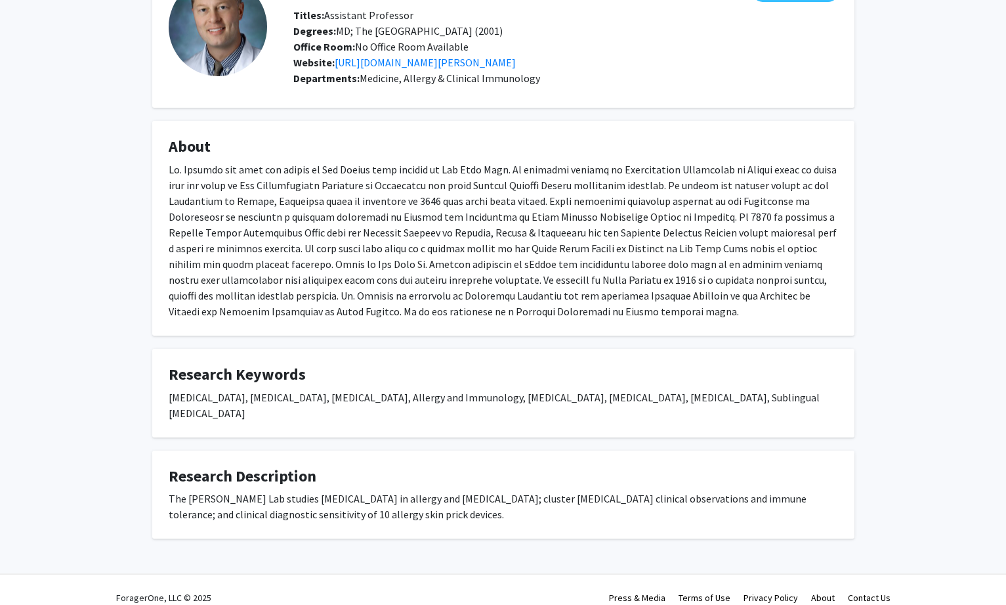
click at [891, 161] on div "[PERSON_NAME] Message Titles: Assistant Professor Degrees: MD; [GEOGRAPHIC_DATA…" at bounding box center [503, 265] width 1006 height 629
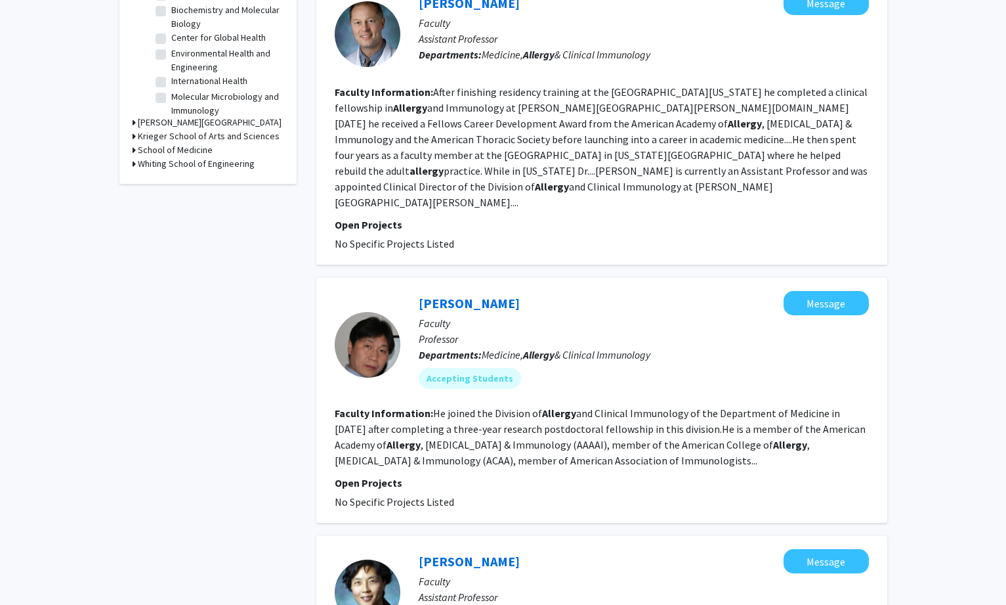
scroll to position [459, 0]
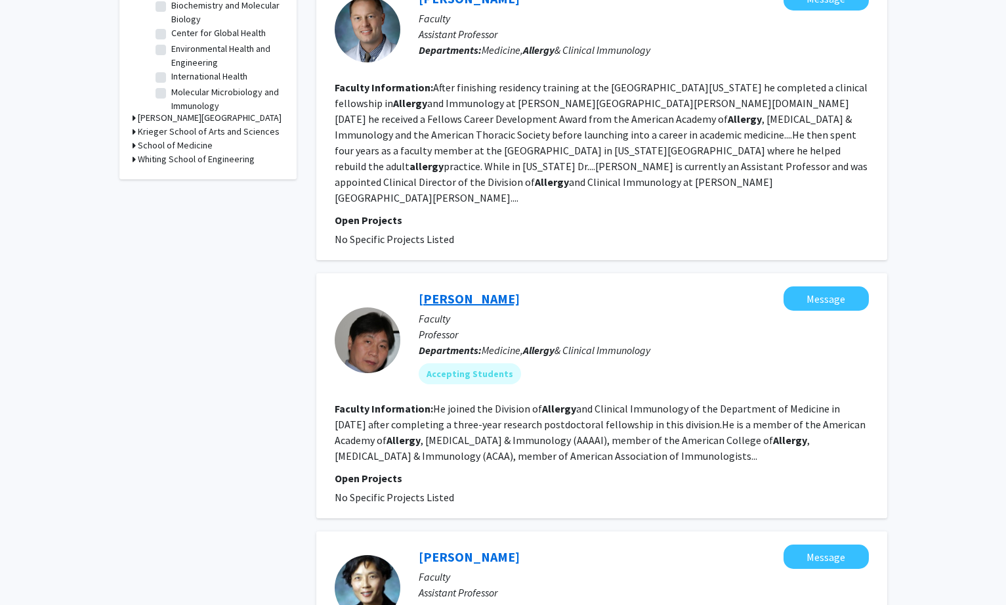
click at [476, 290] on link "[PERSON_NAME]" at bounding box center [469, 298] width 101 height 16
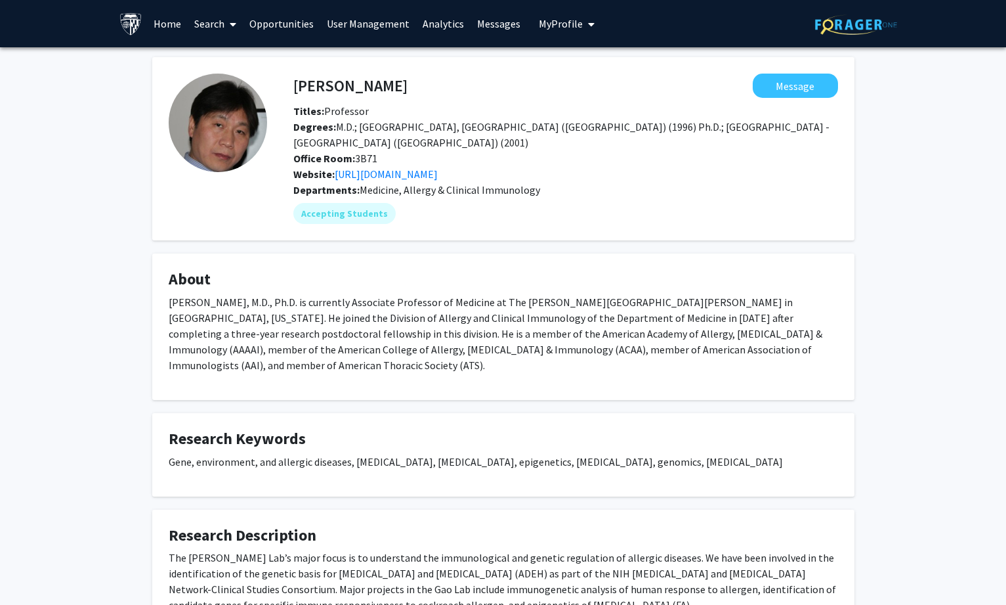
drag, startPoint x: 504, startPoint y: 457, endPoint x: 420, endPoint y: 454, distance: 84.1
click at [504, 457] on div "Gene, environment, and allergic diseases, [MEDICAL_DATA], [MEDICAL_DATA], epige…" at bounding box center [503, 467] width 669 height 26
drag, startPoint x: 167, startPoint y: 445, endPoint x: 725, endPoint y: 449, distance: 557.3
click at [725, 449] on fg-card "Research Keywords Gene, environment, and allergic diseases, [MEDICAL_DATA], [ME…" at bounding box center [503, 454] width 702 height 83
copy p "Gene, environment, and allergic diseases, [MEDICAL_DATA], [MEDICAL_DATA], epige…"
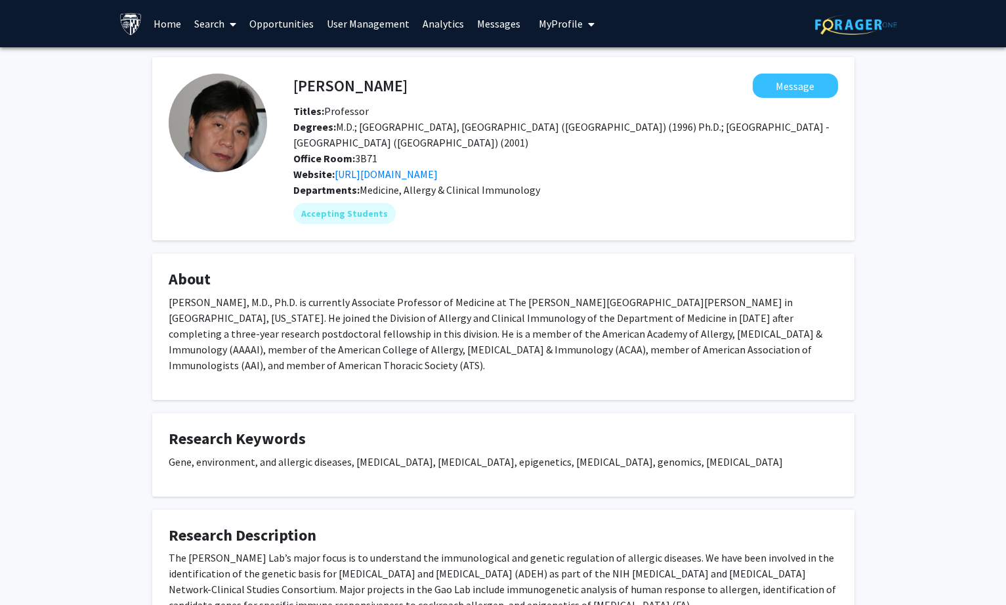
drag, startPoint x: 275, startPoint y: 67, endPoint x: 379, endPoint y: 74, distance: 103.9
click at [379, 74] on fg-card "[PERSON_NAME] Message Titles: Professor [PERSON_NAME]: M.D.; [GEOGRAPHIC_DATA],…" at bounding box center [503, 148] width 702 height 183
drag, startPoint x: 285, startPoint y: 74, endPoint x: 297, endPoint y: 84, distance: 16.3
click at [297, 84] on div "[PERSON_NAME] Message" at bounding box center [566, 86] width 564 height 24
copy h4 "[PERSON_NAME]"
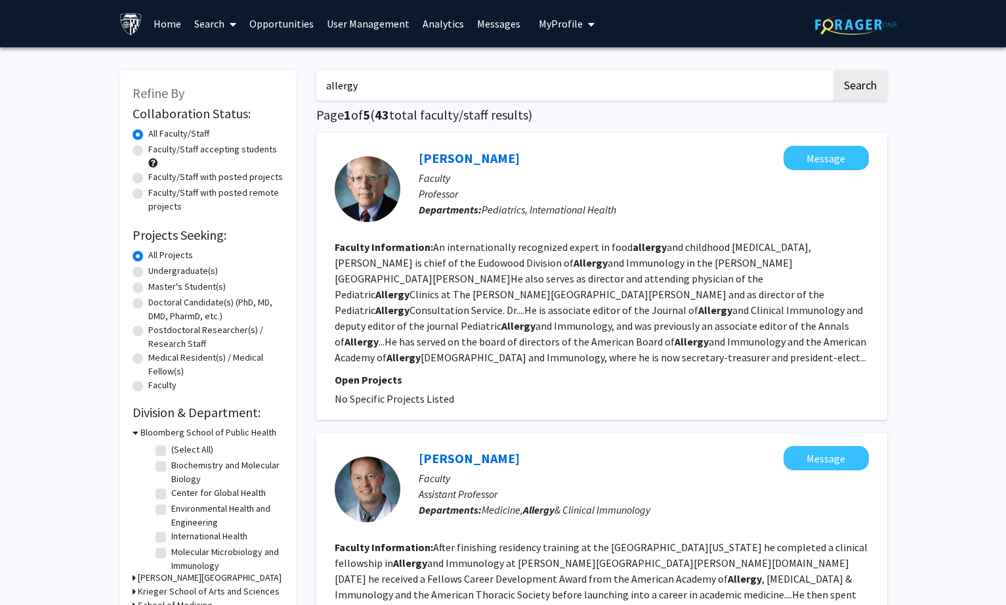
click at [203, 19] on link "Search" at bounding box center [215, 24] width 55 height 46
click at [223, 56] on span "Faculty/Staff" at bounding box center [236, 60] width 96 height 26
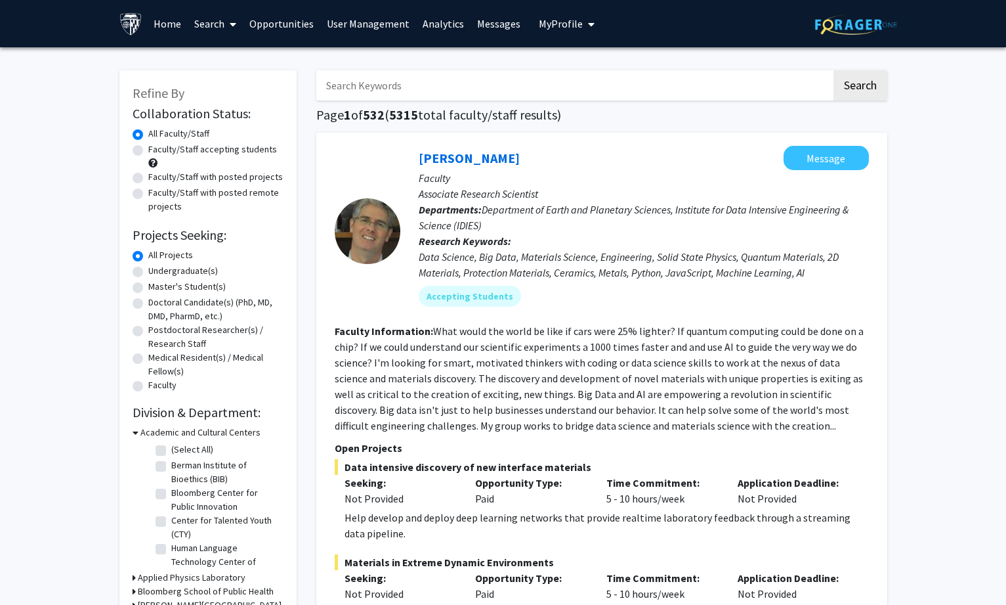
click at [664, 85] on input "Search Keywords" at bounding box center [573, 85] width 515 height 30
click at [543, 95] on input "Search Keywords" at bounding box center [573, 85] width 515 height 30
paste input "Apoptosis"
type input "Apoptosis"
click at [868, 87] on button "Search" at bounding box center [861, 85] width 54 height 30
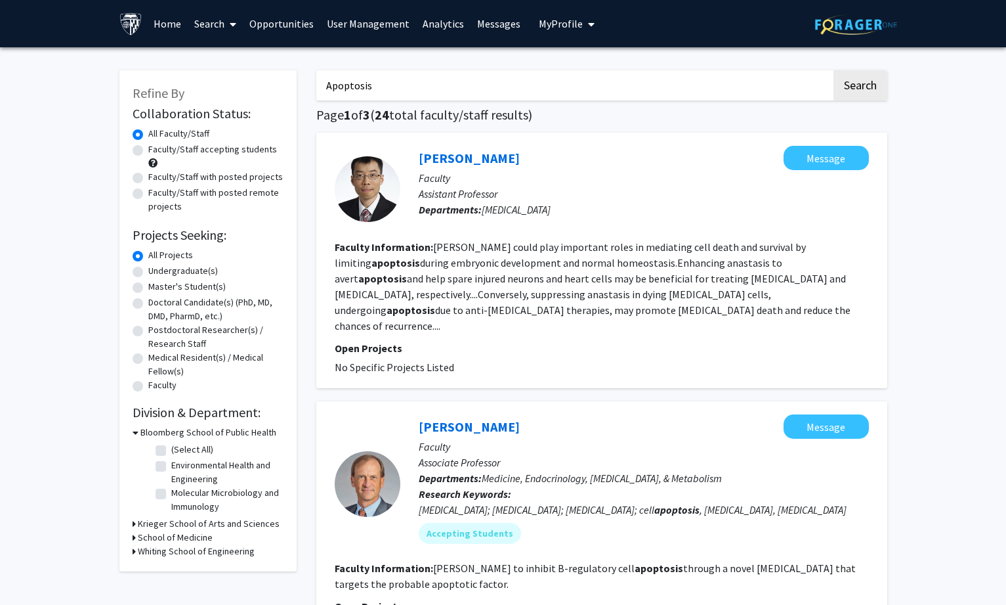
click at [186, 145] on label "Faculty/Staff accepting students" at bounding box center [212, 149] width 129 height 14
click at [157, 145] on input "Faculty/Staff accepting students" at bounding box center [152, 146] width 9 height 9
radio input "true"
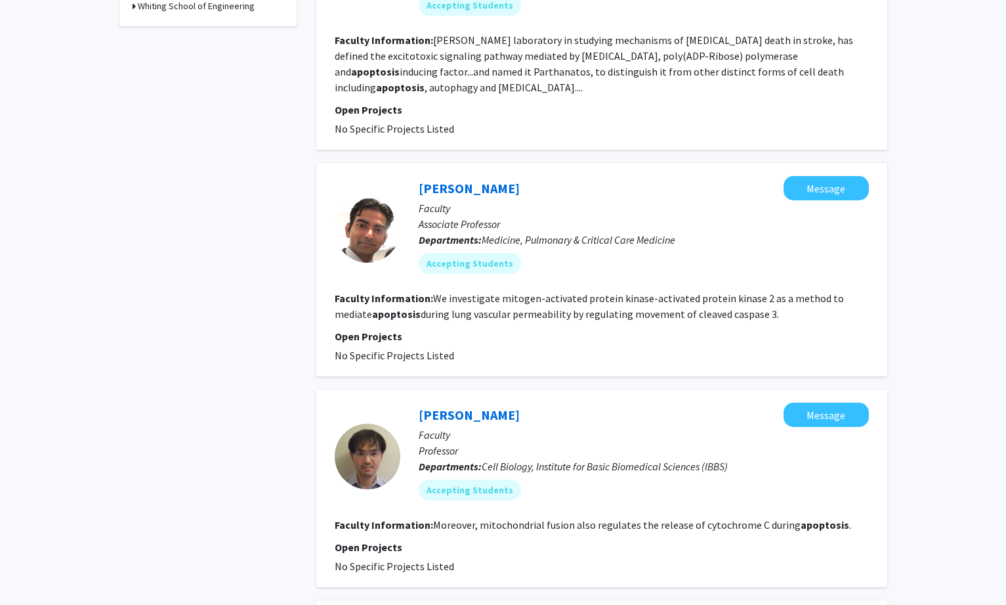
scroll to position [525, 0]
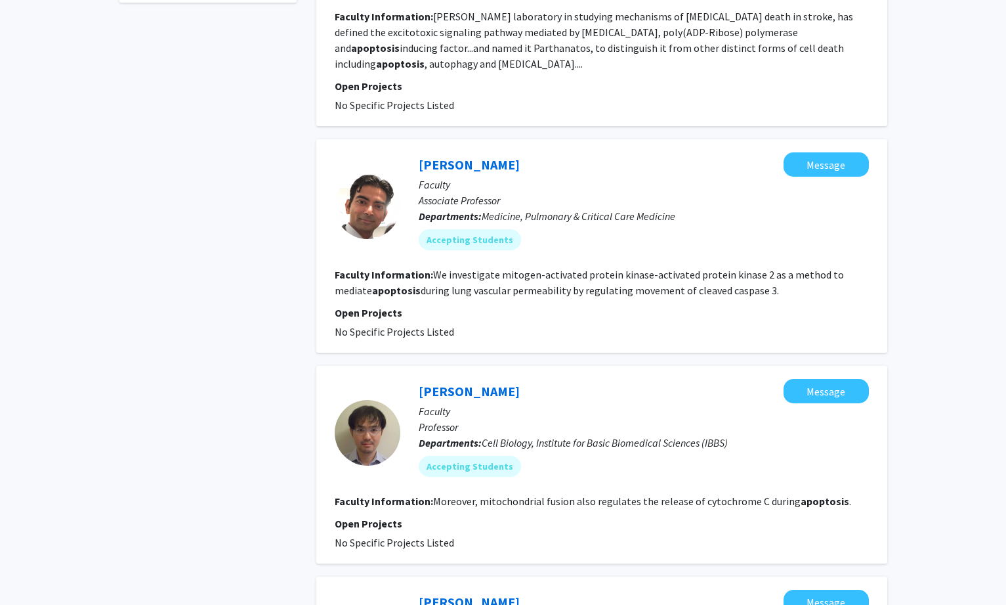
click at [218, 54] on div "Refine By Collaboration Status: Collaboration Status All Faculty/Staff Collabor…" at bounding box center [208, 578] width 197 height 2092
drag, startPoint x: 414, startPoint y: 393, endPoint x: 499, endPoint y: 387, distance: 85.6
click at [499, 387] on div "[PERSON_NAME] Message Faculty Professor Departments: Cell Biology, Institute fo…" at bounding box center [634, 433] width 469 height 108
click at [437, 385] on link "[PERSON_NAME]" at bounding box center [469, 391] width 101 height 16
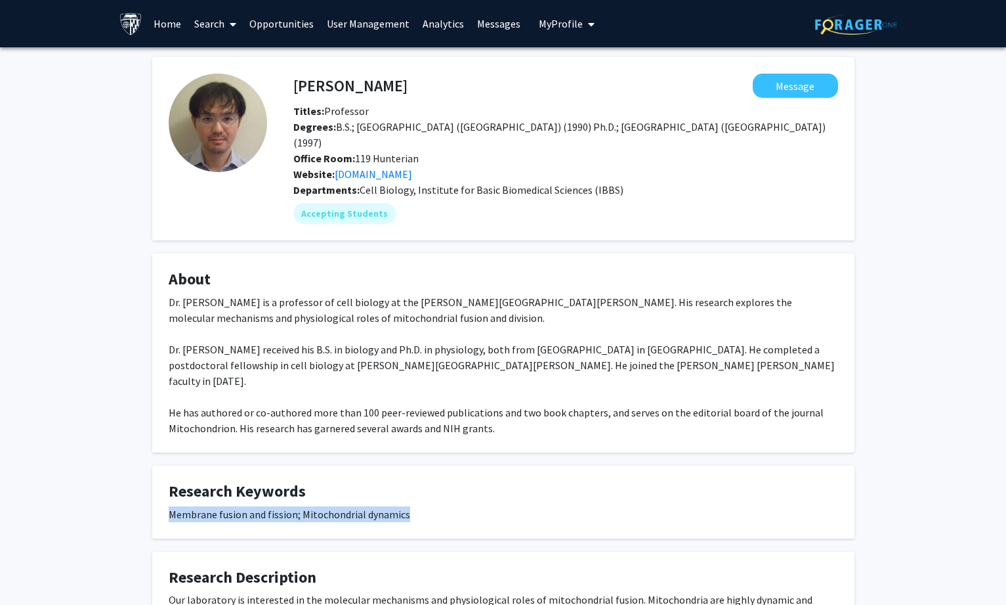
drag, startPoint x: 171, startPoint y: 488, endPoint x: 416, endPoint y: 486, distance: 245.5
click at [416, 506] on div "Membrane fusion and fission; Mitochondrial dynamics" at bounding box center [503, 514] width 669 height 16
copy div "Membrane fusion and fission; Mitochondrial dynamics"
click at [959, 213] on div "[PERSON_NAME] Message Titles: Professor Degrees: B.S.; [GEOGRAPHIC_DATA] ([GEOG…" at bounding box center [503, 403] width 1006 height 713
